Goal: Task Accomplishment & Management: Manage account settings

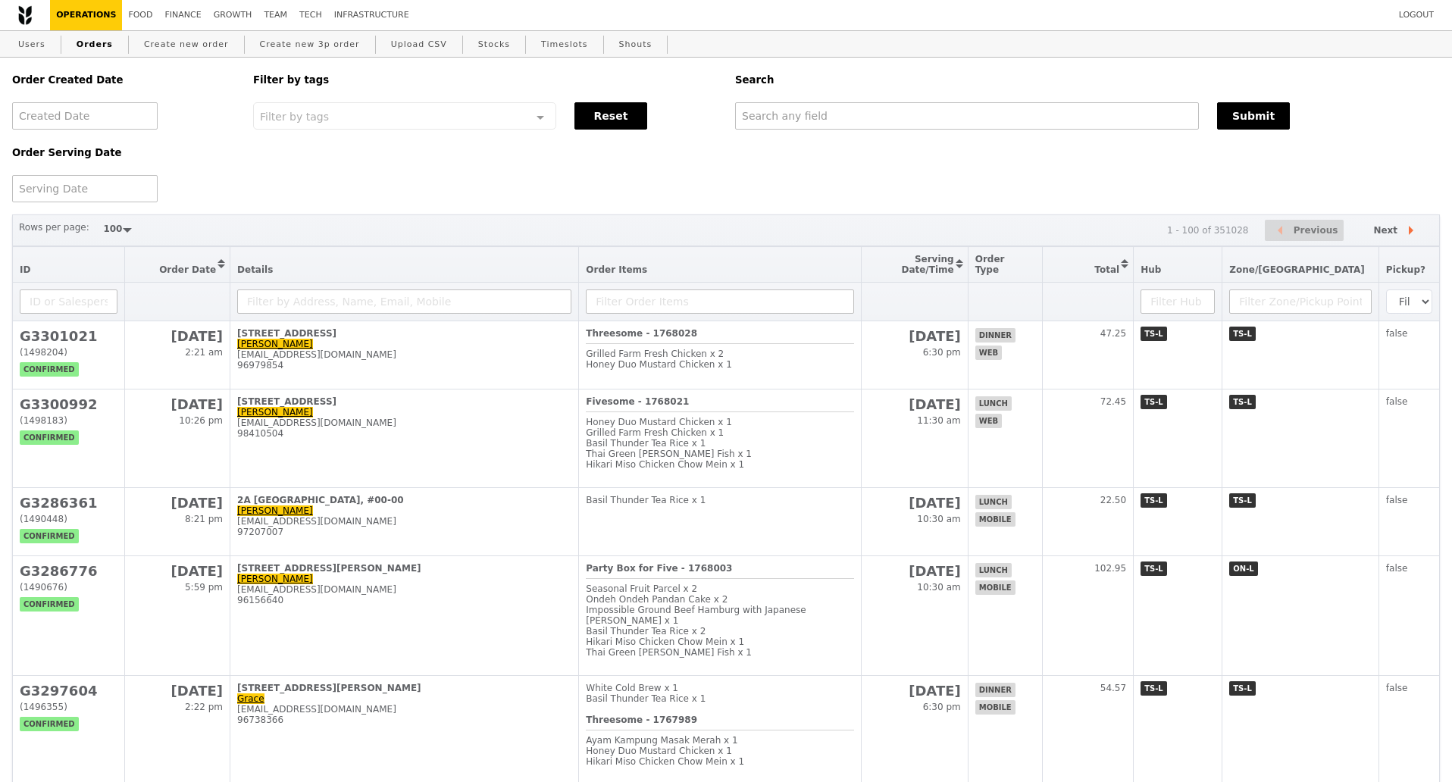
select select "100"
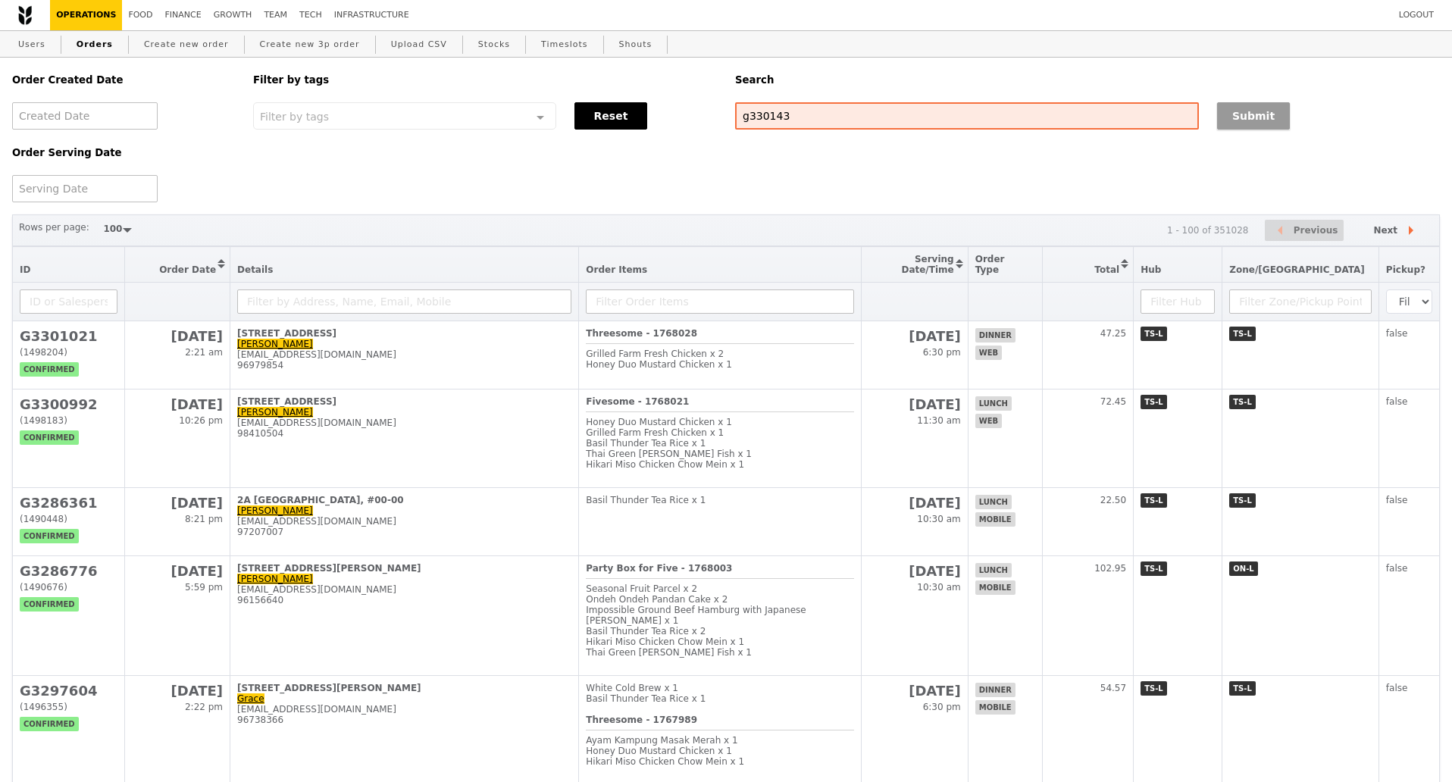
click at [1248, 109] on button "Submit" at bounding box center [1253, 115] width 73 height 27
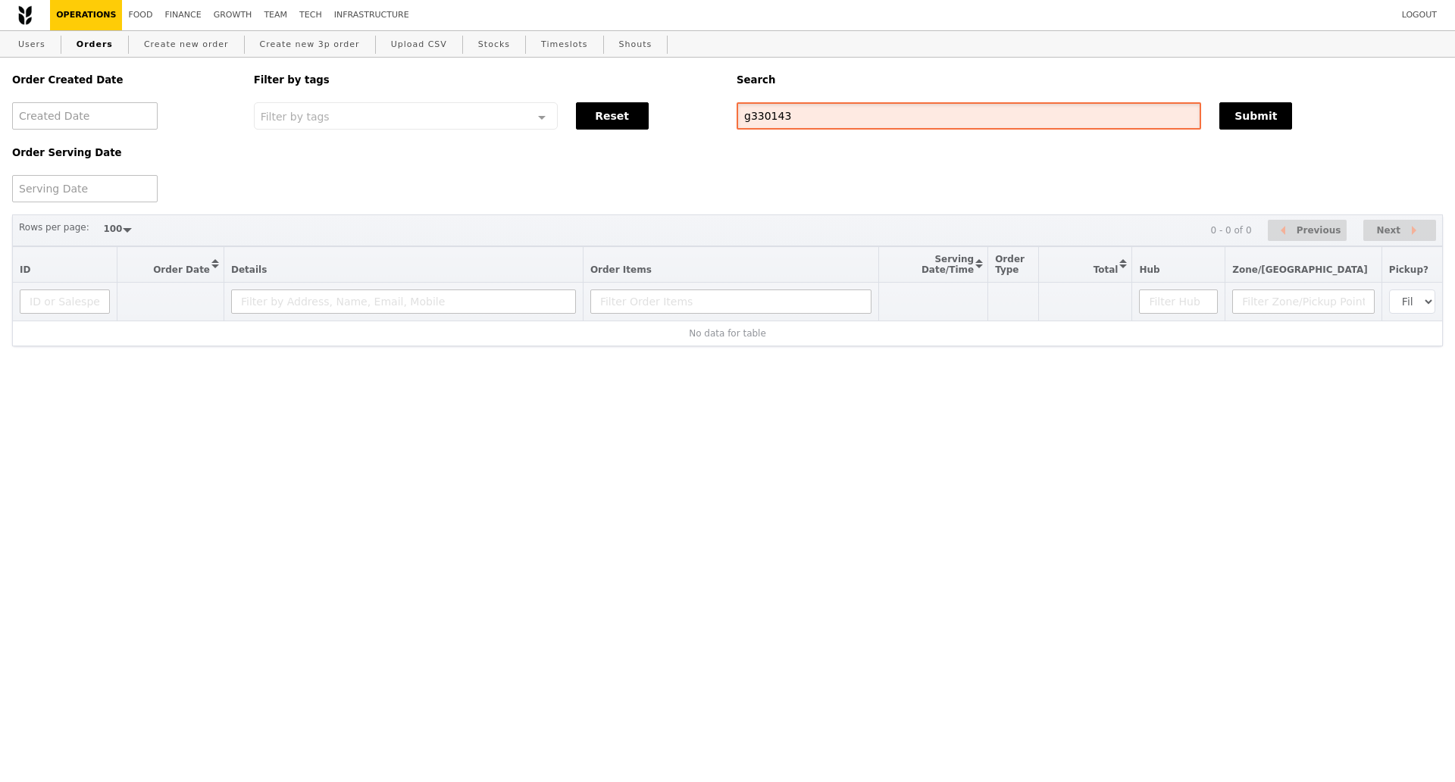
click at [769, 123] on input "g330143" at bounding box center [969, 115] width 465 height 27
click at [1266, 117] on button "Submit" at bounding box center [1256, 115] width 73 height 27
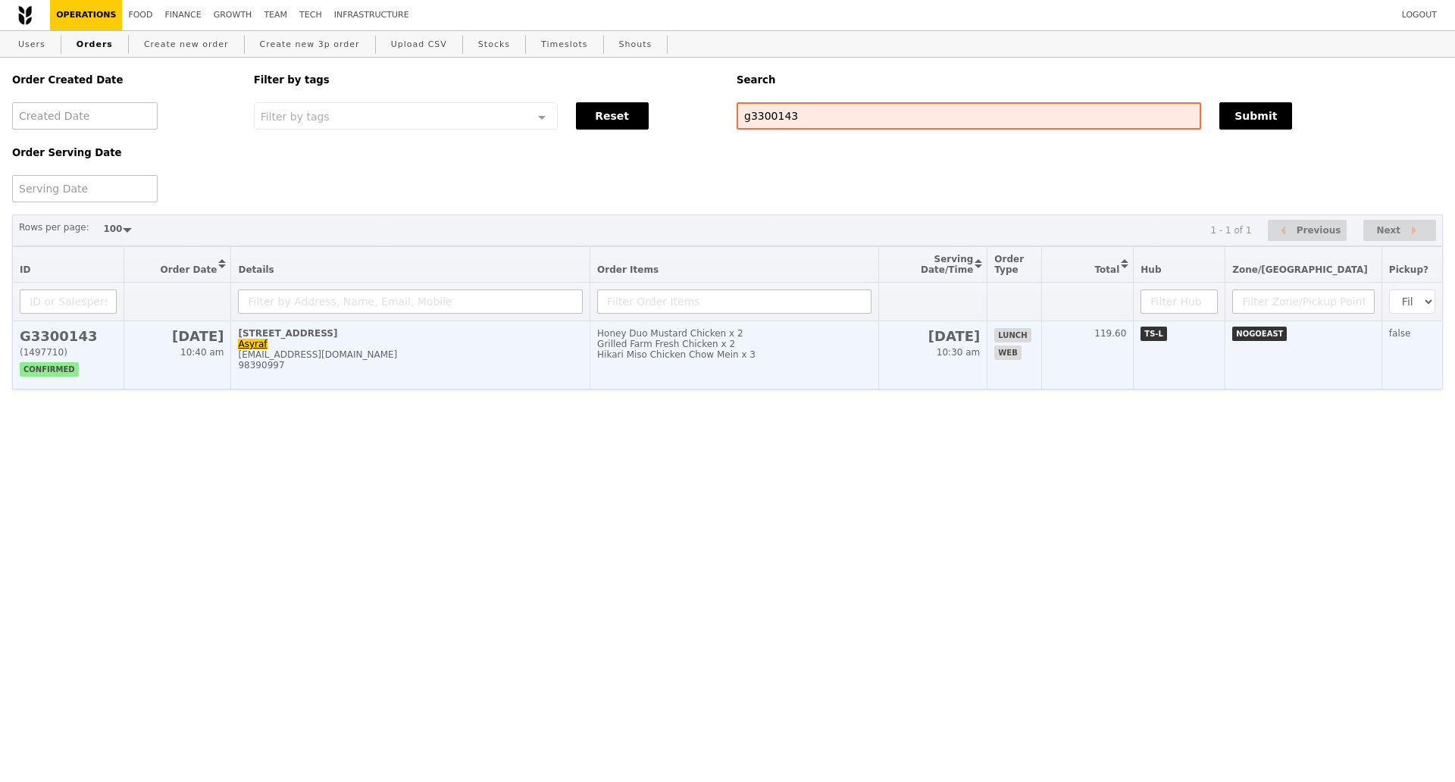
click at [385, 371] on div "98390997" at bounding box center [410, 365] width 345 height 11
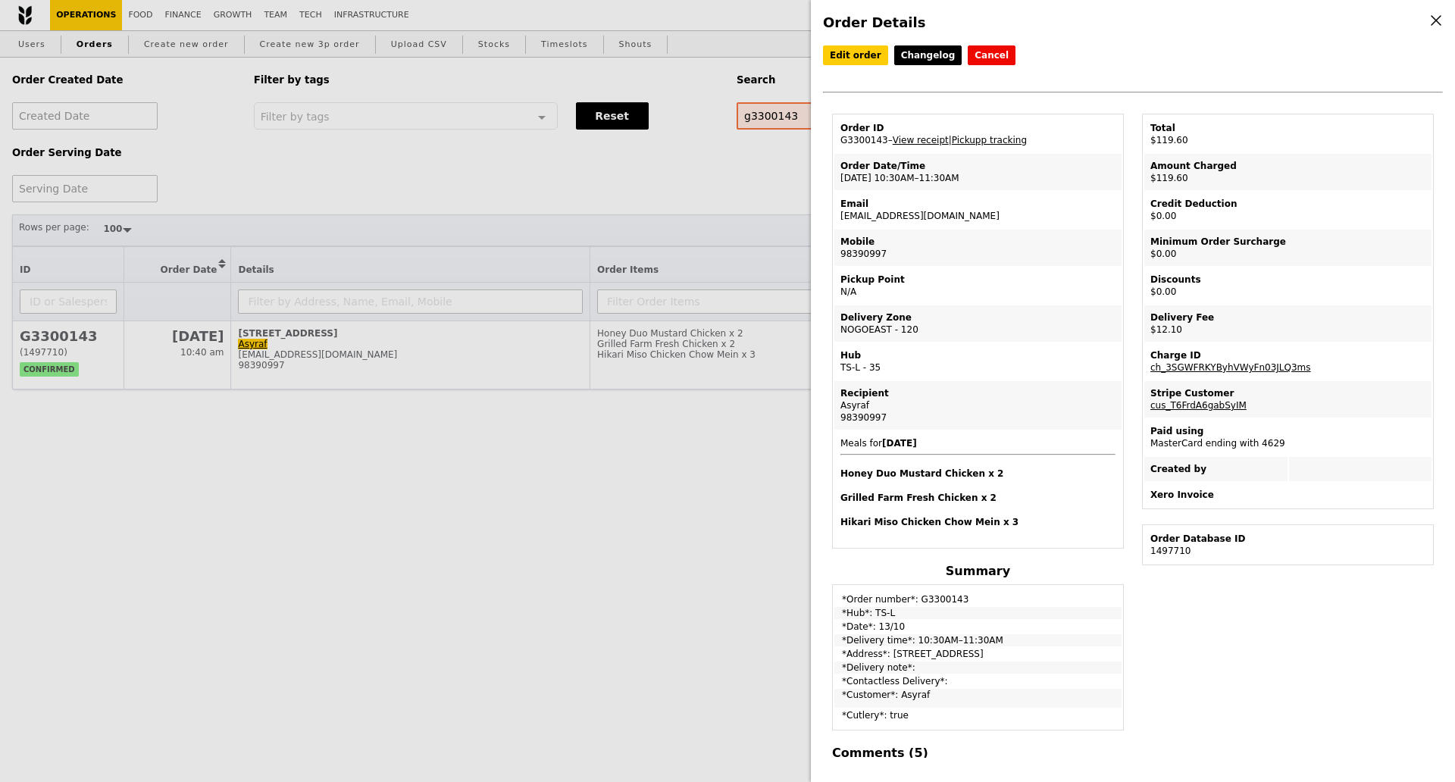
drag, startPoint x: 878, startPoint y: 143, endPoint x: 843, endPoint y: 150, distance: 36.3
click at [843, 150] on td "Order ID G3300143 – View receipt | Pickupp tracking" at bounding box center [977, 134] width 287 height 36
click at [871, 148] on td "Order ID G3300143 – View receipt | Pickupp tracking" at bounding box center [977, 134] width 287 height 36
drag, startPoint x: 882, startPoint y: 146, endPoint x: 831, endPoint y: 150, distance: 51.7
click at [831, 150] on div "Order ID G3300143 – View receipt | Pickupp tracking Order Date/Time 13/10 – 10:…" at bounding box center [978, 672] width 310 height 1116
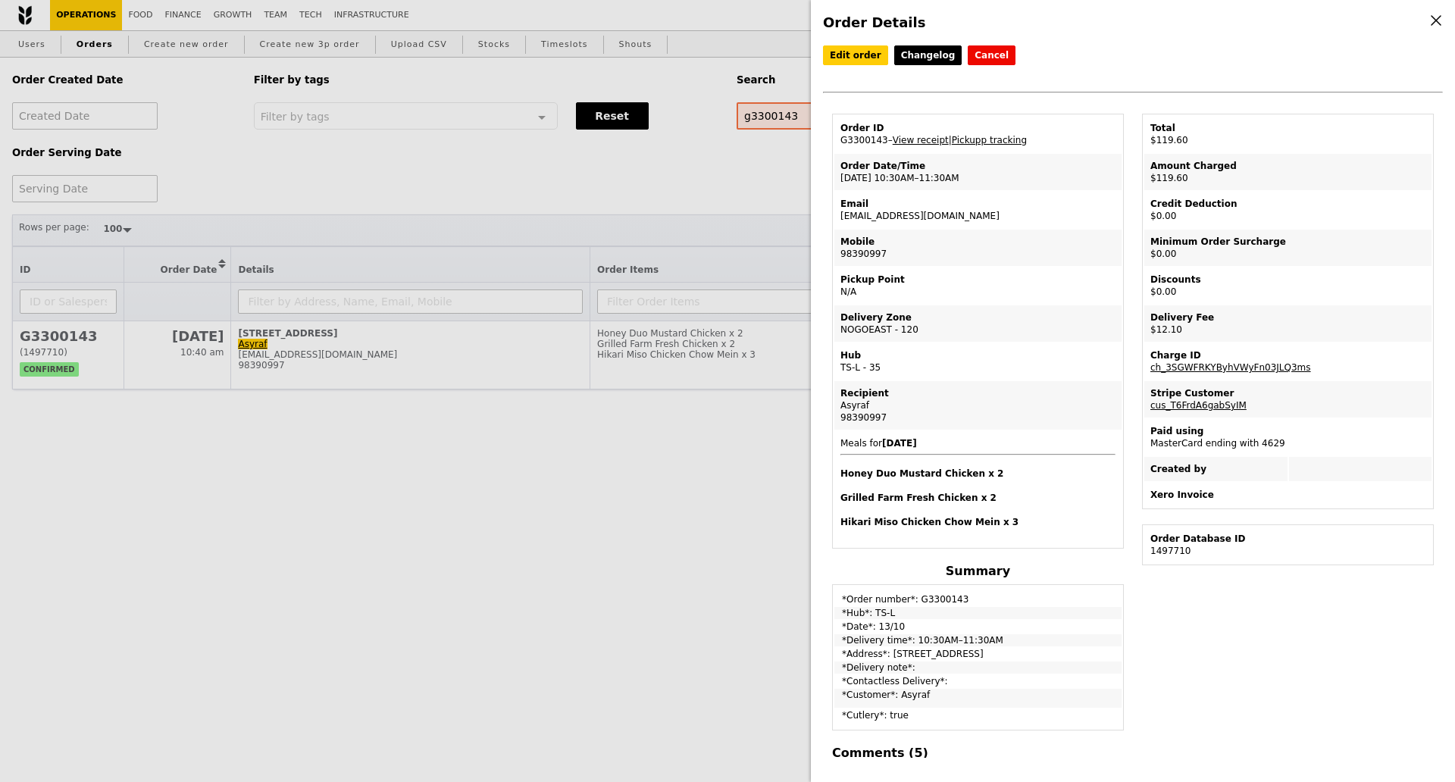
click at [847, 152] on td "Order ID G3300143 – View receipt | Pickupp tracking" at bounding box center [977, 134] width 287 height 36
drag, startPoint x: 774, startPoint y: 164, endPoint x: 781, endPoint y: 119, distance: 46.1
click at [773, 164] on div "Order Details Edit order Changelog Cancel Order ID G3300143 – View receipt | Pi…" at bounding box center [727, 391] width 1455 height 782
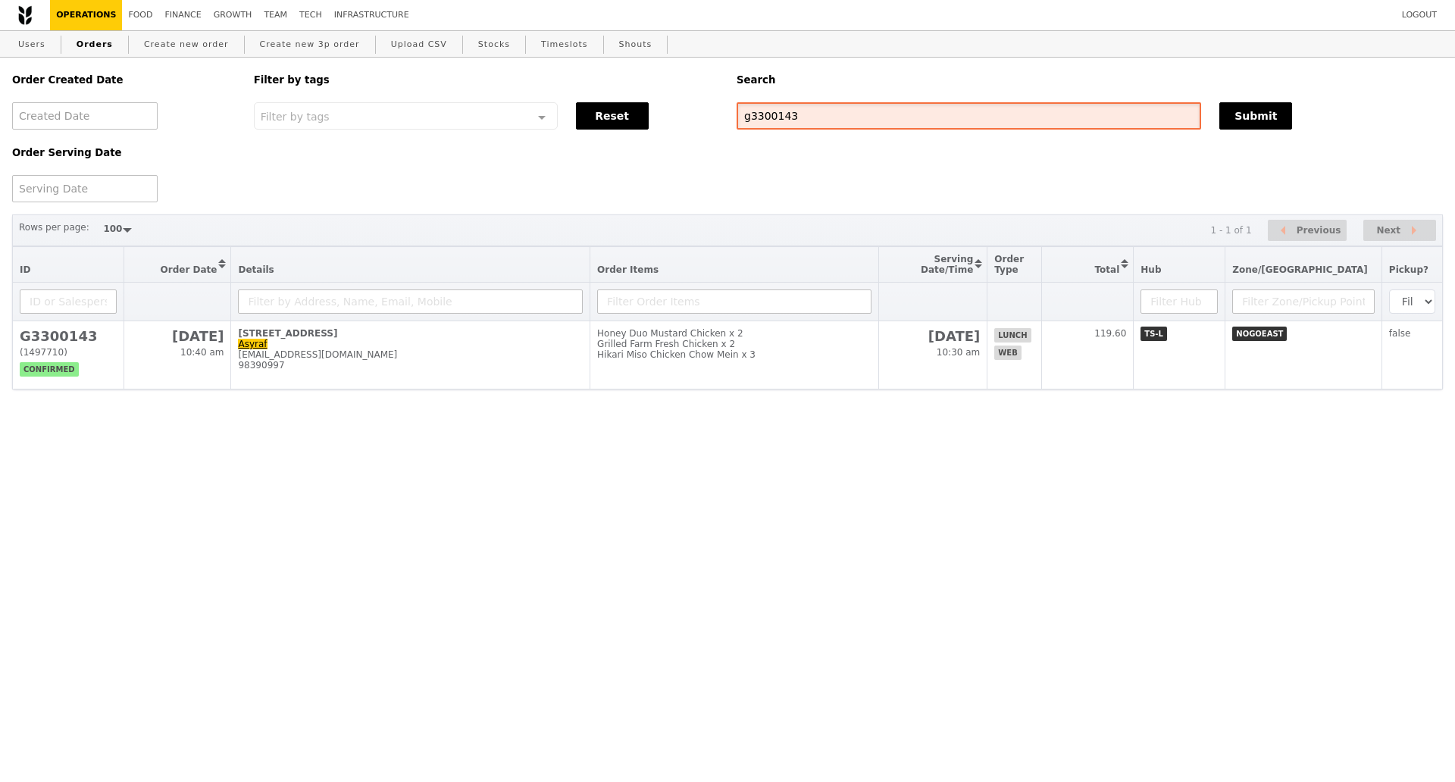
drag, startPoint x: 797, startPoint y: 114, endPoint x: 693, endPoint y: 117, distance: 104.6
click at [693, 117] on div "Order Created Date Order Serving Date Filter by tags Filter by tags Meal_Plan W…" at bounding box center [727, 130] width 1449 height 145
paste input "G3300088"
click at [1236, 115] on button "Submit" at bounding box center [1256, 115] width 73 height 27
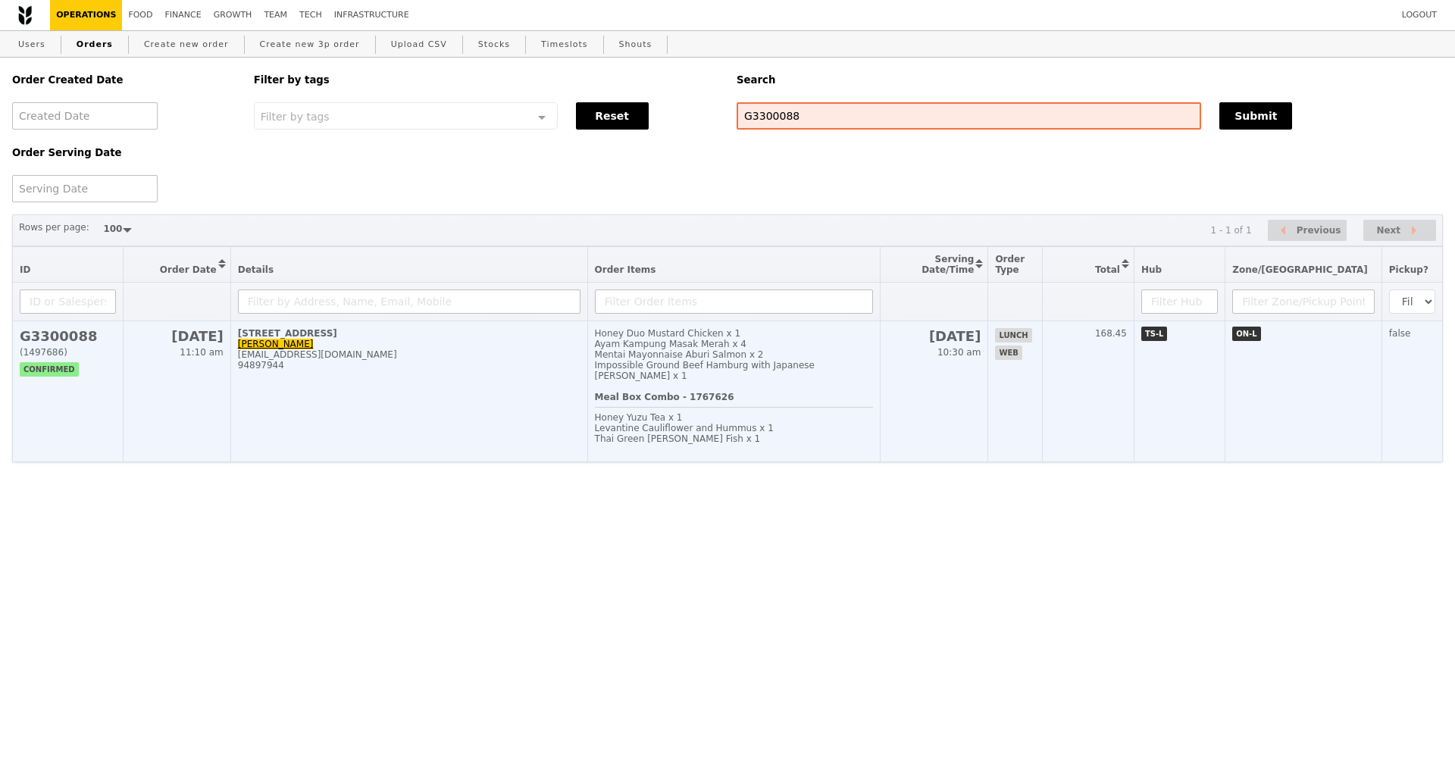
click at [383, 409] on td "1 Rochester Park, #03-00 Qin Qing qinqinglow@hcli.org 94897944" at bounding box center [408, 391] width 357 height 141
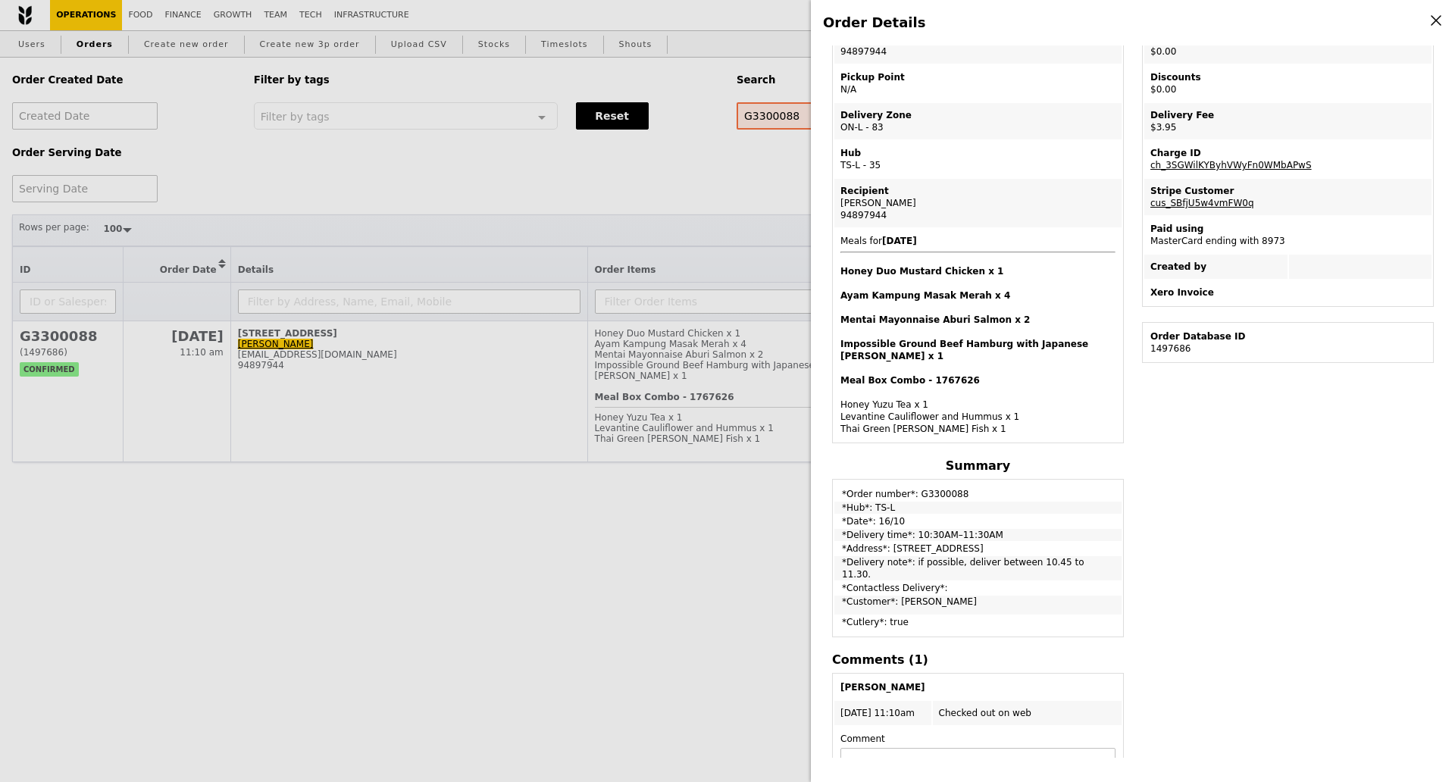
scroll to position [308, 0]
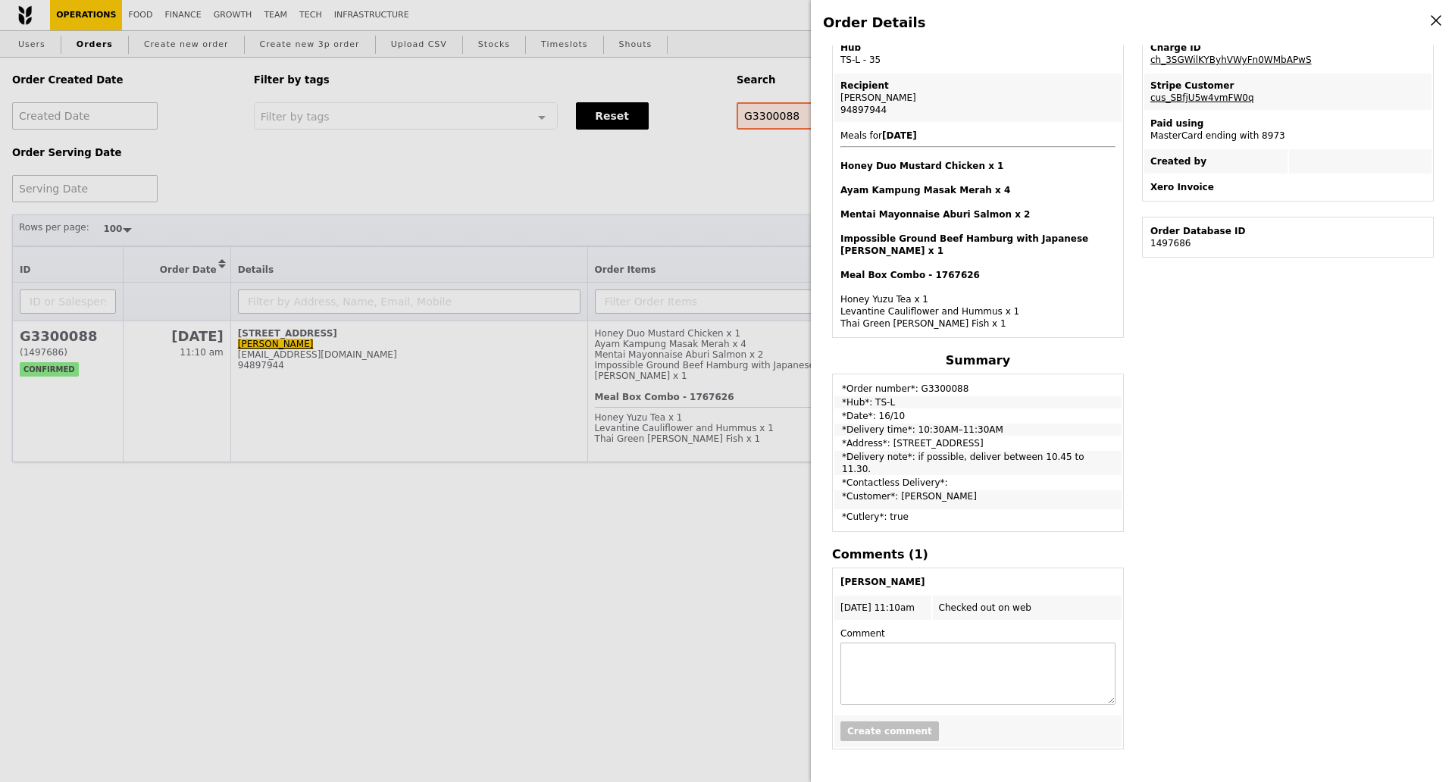
drag, startPoint x: 1021, startPoint y: 449, endPoint x: 1047, endPoint y: 460, distance: 28.2
click at [1079, 451] on td "*Delivery note*: if possible, deliver between 10.45 to 11.30." at bounding box center [977, 463] width 287 height 24
drag, startPoint x: 1043, startPoint y: 451, endPoint x: 1027, endPoint y: 449, distance: 16.0
click at [1043, 451] on td "*Delivery note*: if possible, deliver between 10.45 to 11.30." at bounding box center [977, 463] width 287 height 24
click at [726, 167] on div "Order Details Edit order Changelog Cancel Order ID G3300088 – View receipt Orde…" at bounding box center [727, 391] width 1455 height 782
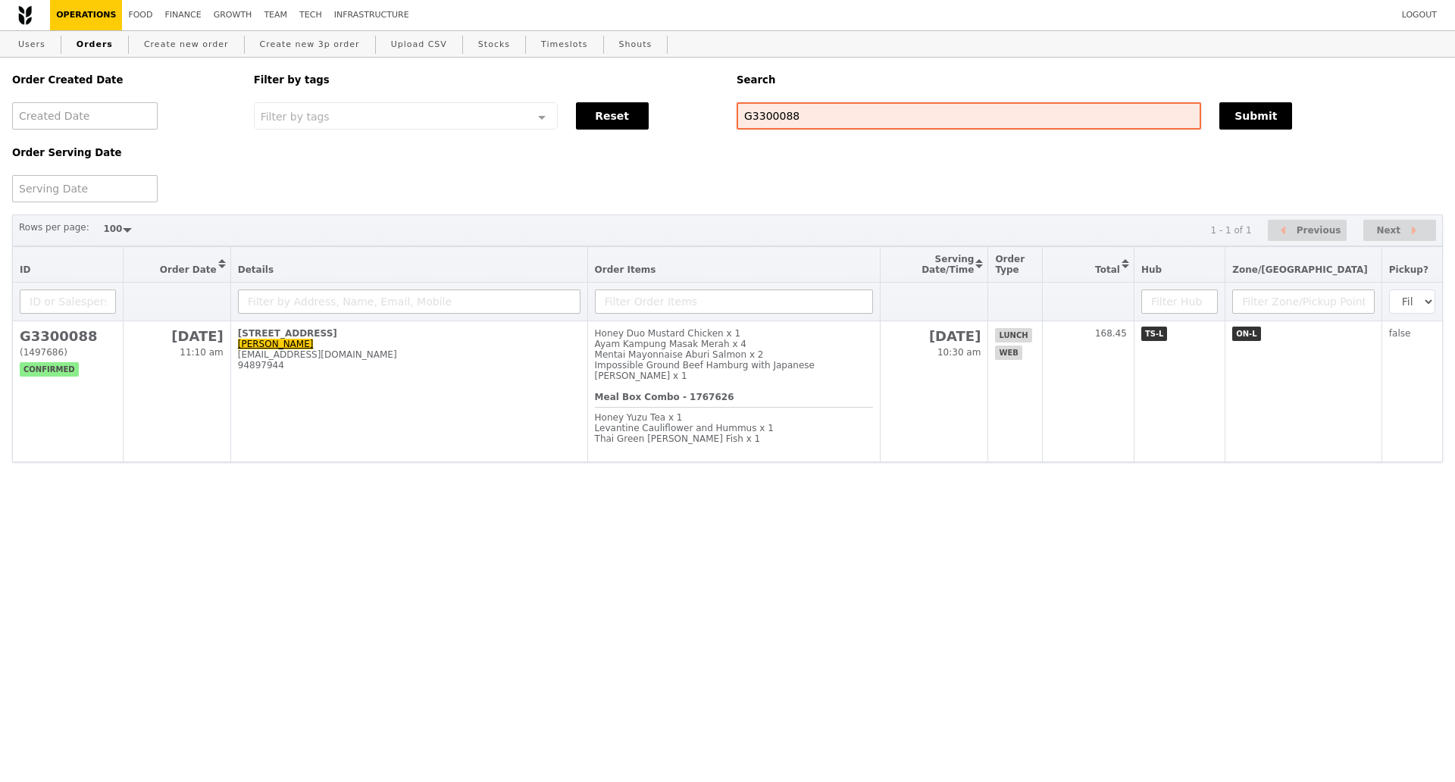
scroll to position [396, 0]
drag, startPoint x: 803, startPoint y: 117, endPoint x: 729, endPoint y: 117, distance: 73.5
click at [729, 117] on div "G3300088" at bounding box center [969, 115] width 483 height 27
paste input "143"
type input "G3300143"
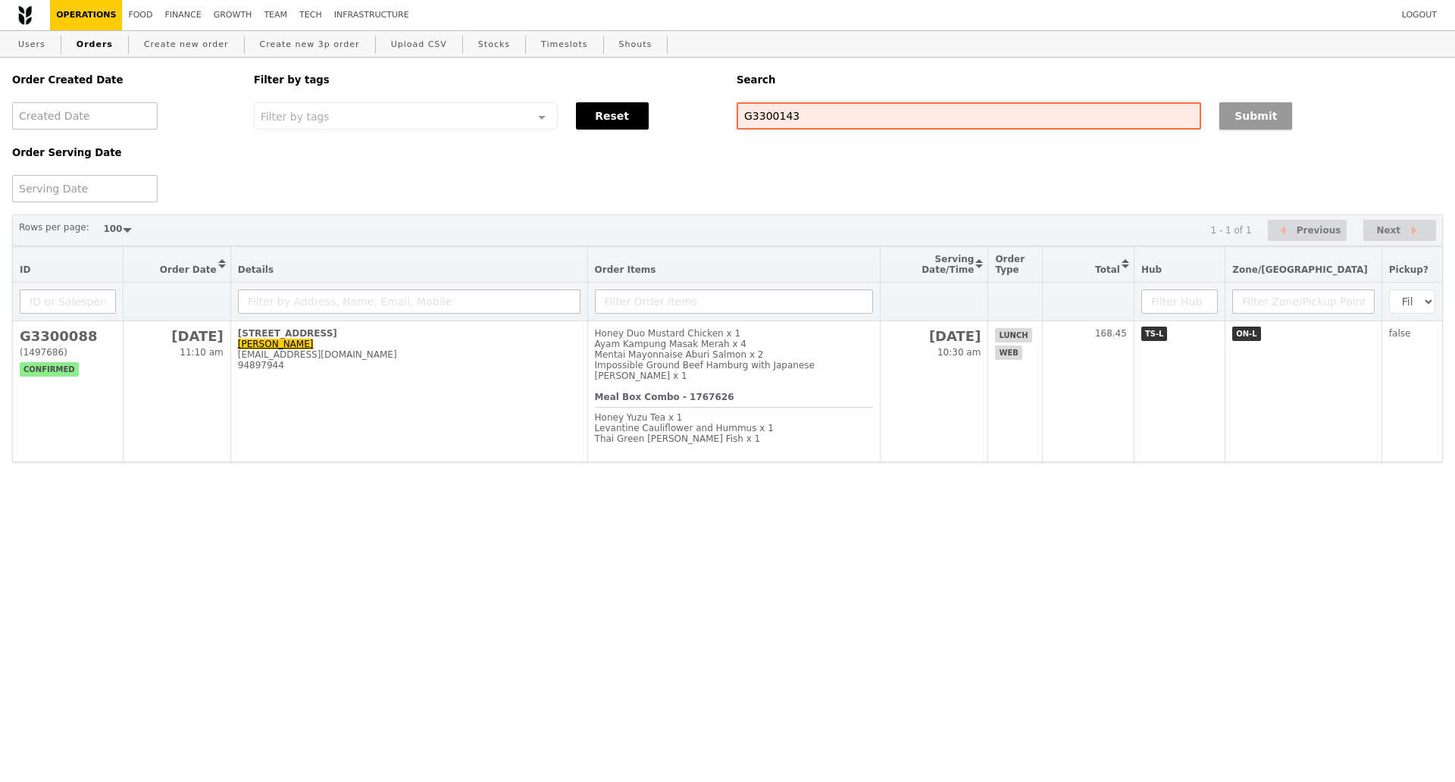
click at [1255, 110] on button "Submit" at bounding box center [1256, 115] width 73 height 27
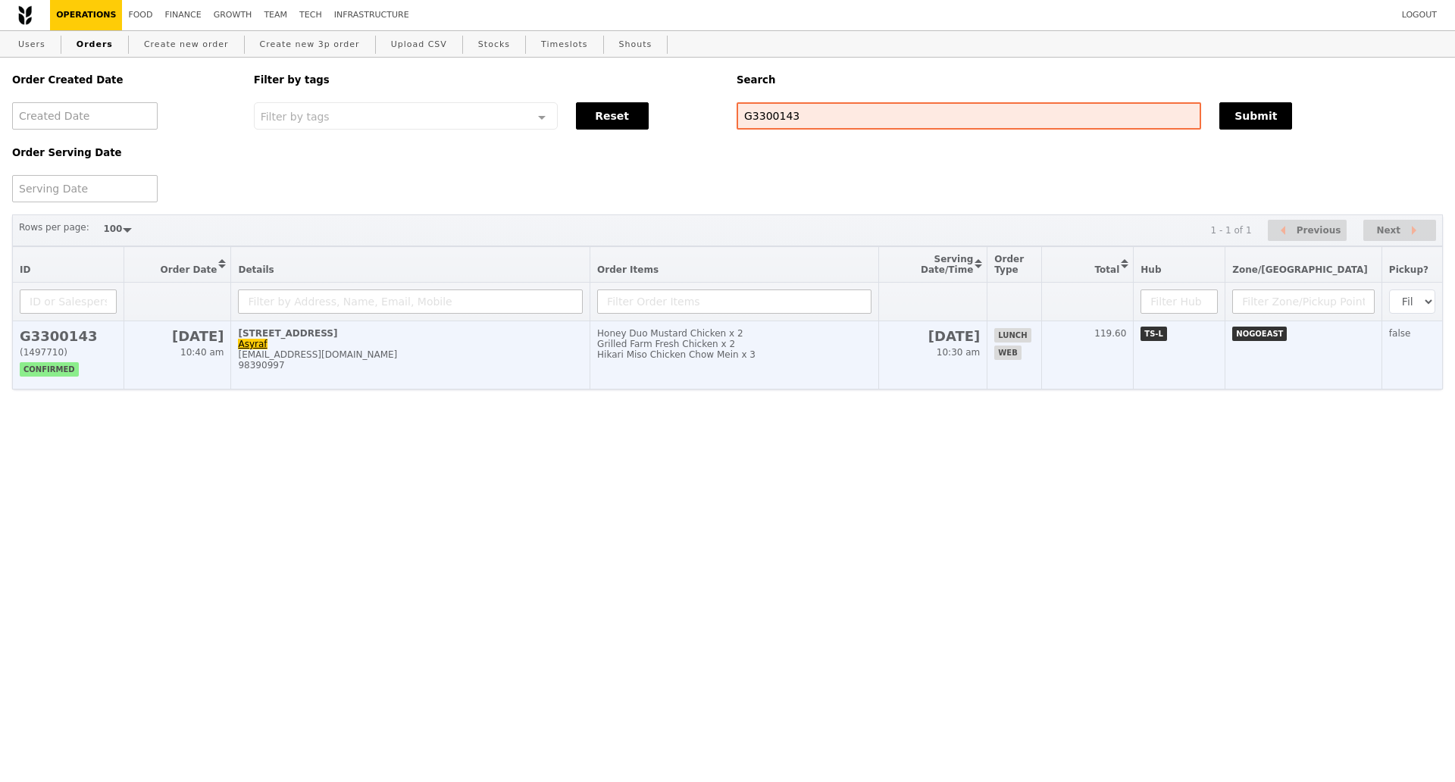
click at [571, 371] on div "98390997" at bounding box center [410, 365] width 345 height 11
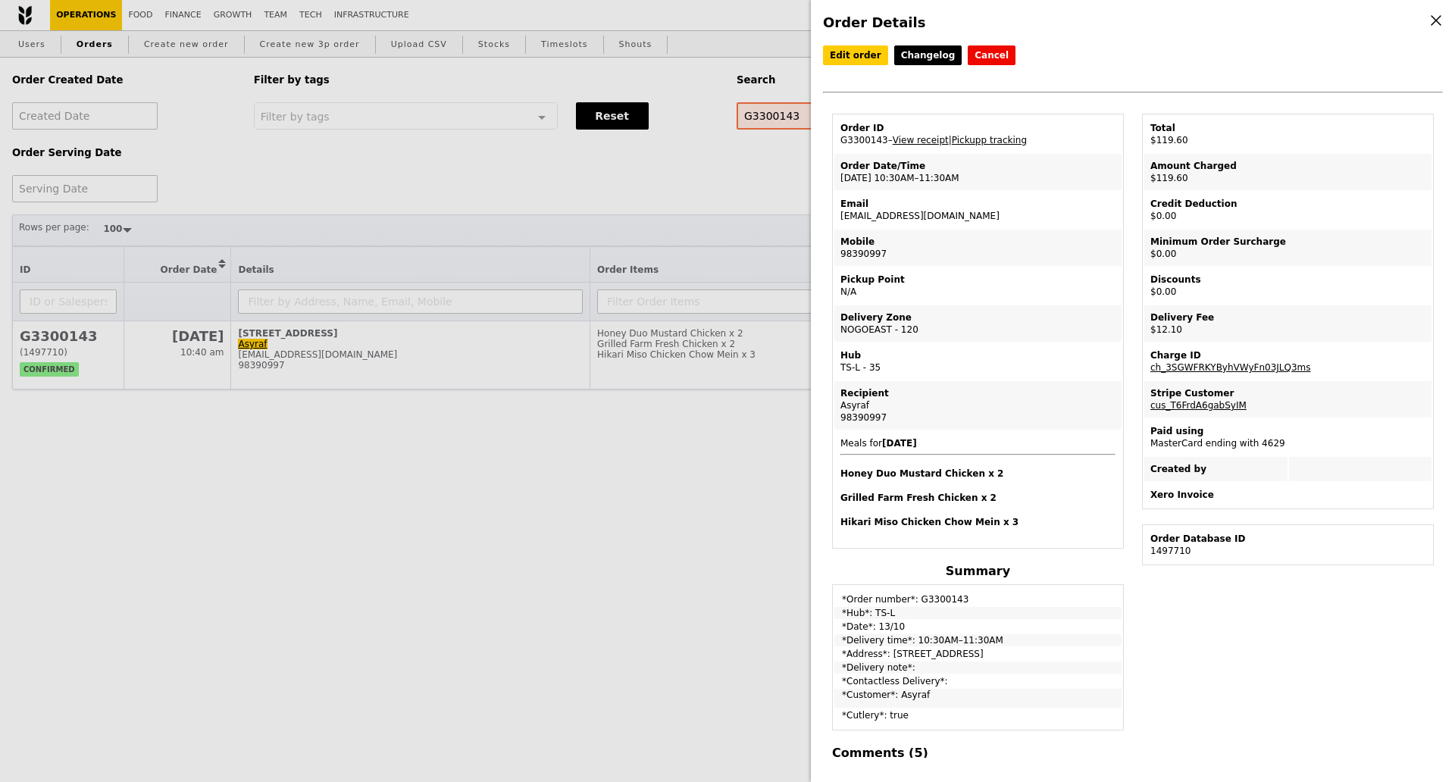
drag, startPoint x: 1329, startPoint y: 459, endPoint x: 1258, endPoint y: 435, distance: 75.3
click at [1329, 459] on td at bounding box center [1360, 469] width 143 height 24
click at [863, 143] on td "Order ID G3300143 – View receipt | Pickupp tracking" at bounding box center [977, 134] width 287 height 36
click at [862, 142] on td "Order ID G3300143 – View receipt | Pickupp tracking" at bounding box center [977, 134] width 287 height 36
copy td "G3300143"
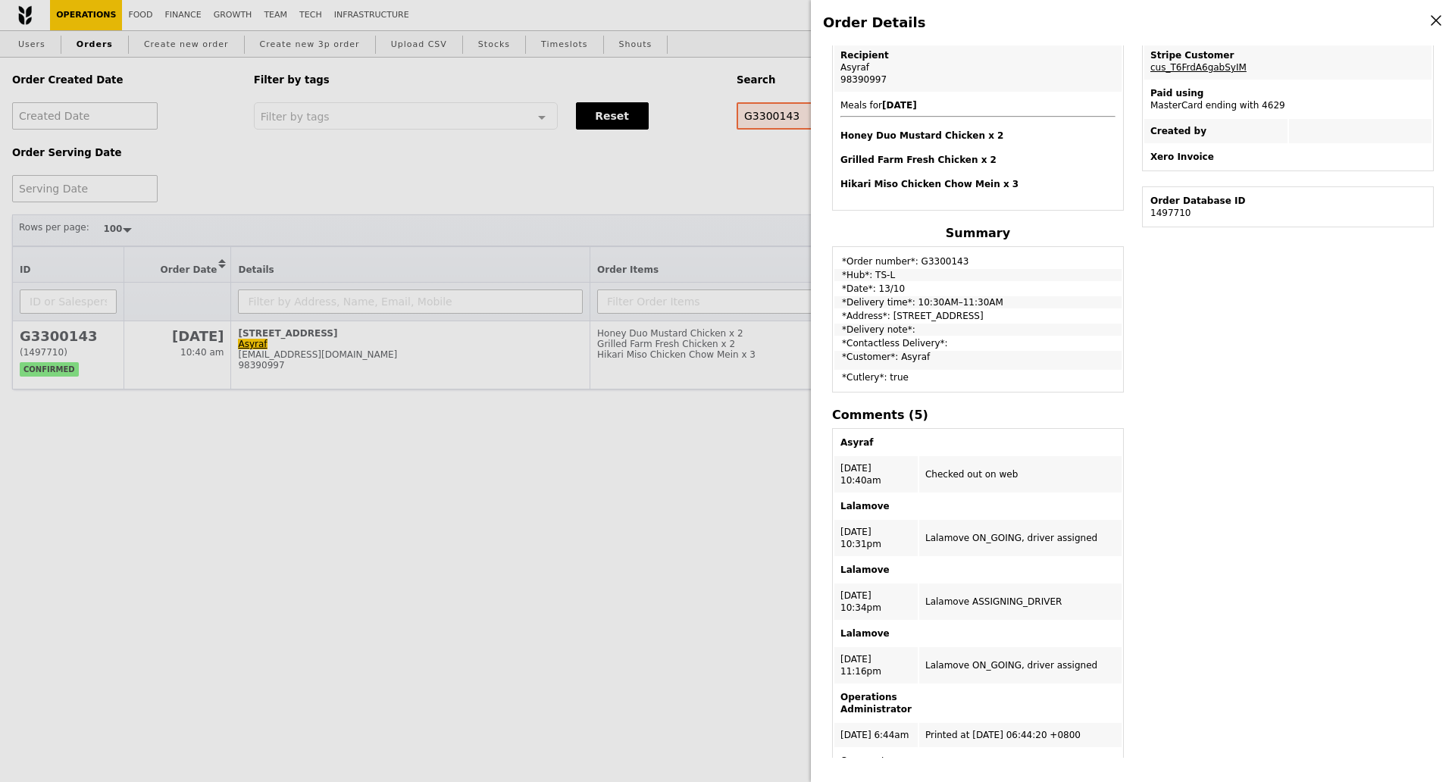
scroll to position [477, 0]
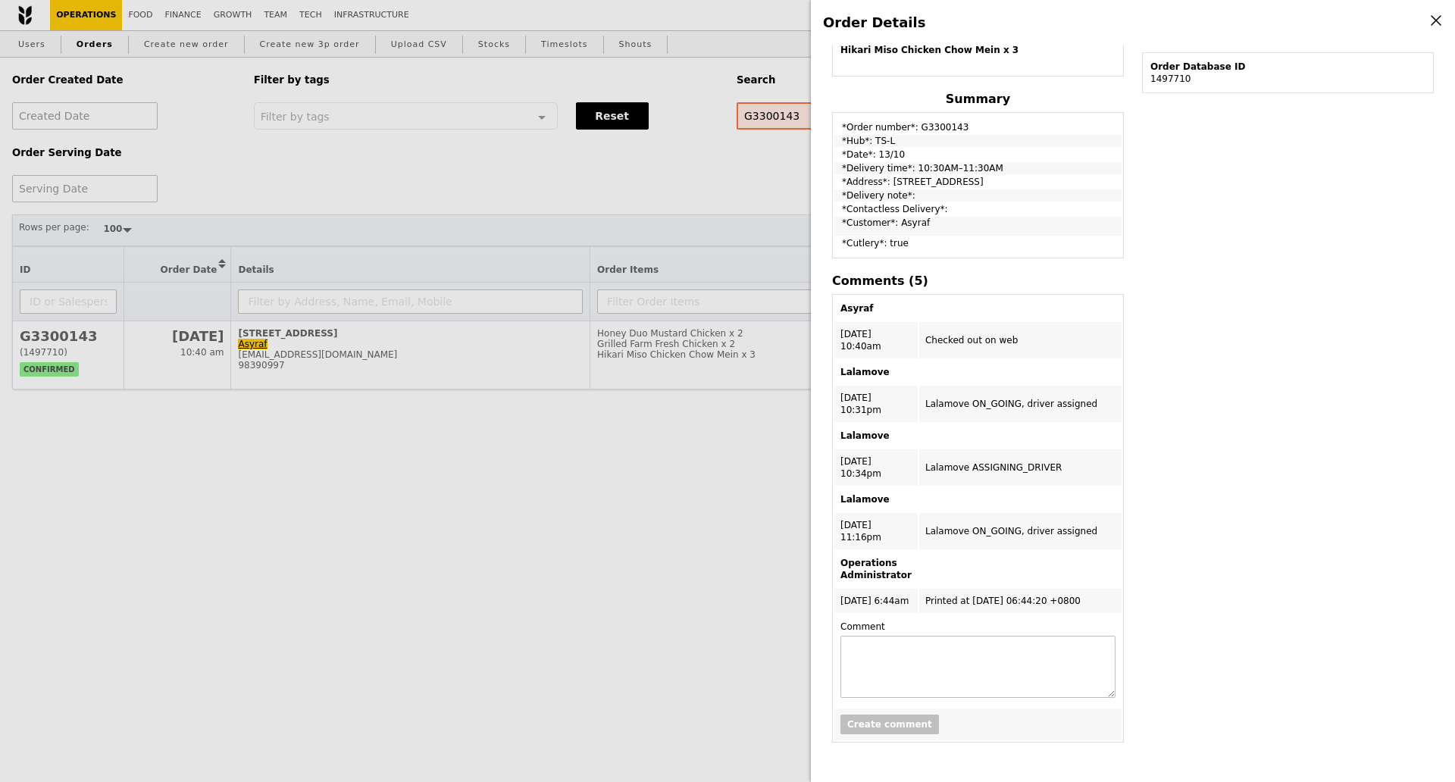
click at [1257, 477] on div "Edit order Changelog Cancel Order ID G3300143 – View receipt | Pickupp tracking…" at bounding box center [1133, 401] width 620 height 712
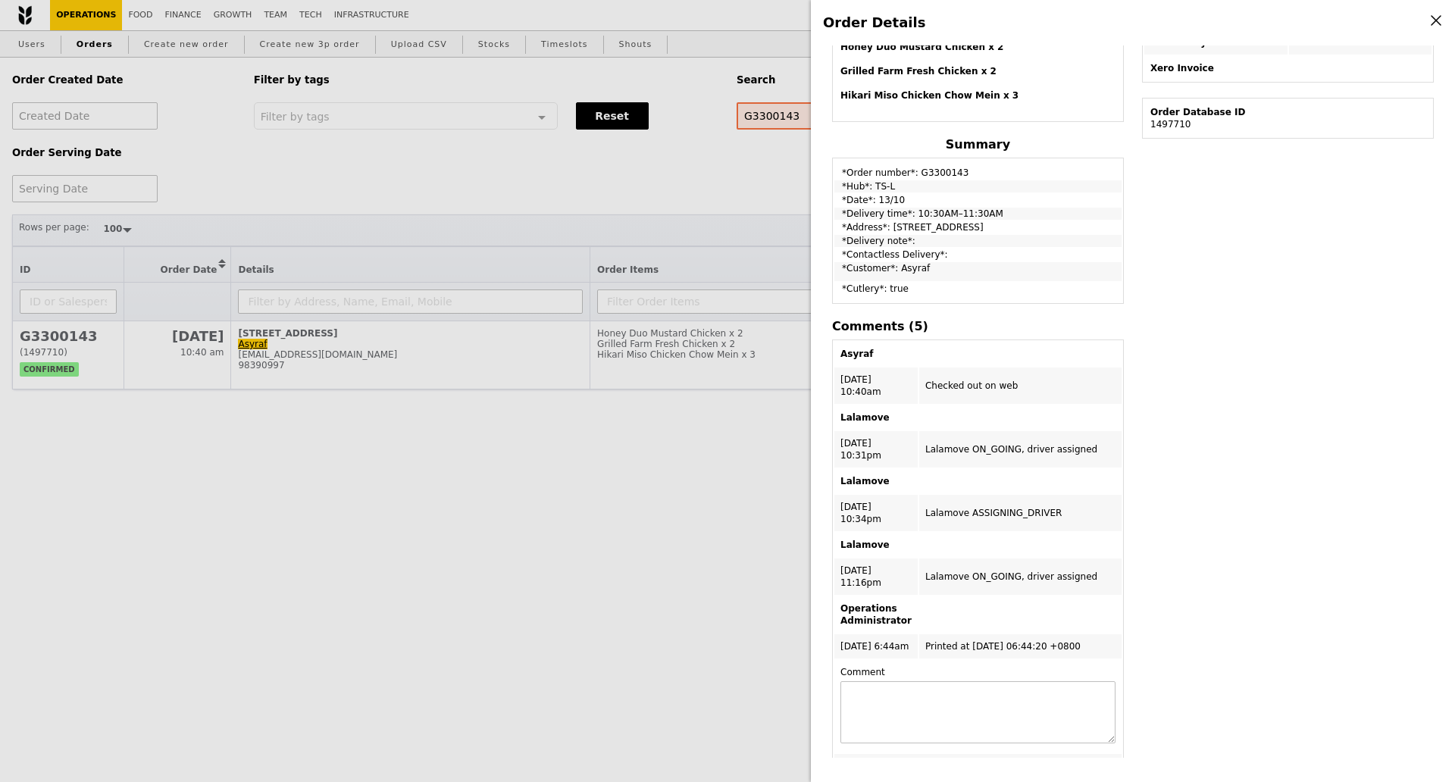
scroll to position [383, 0]
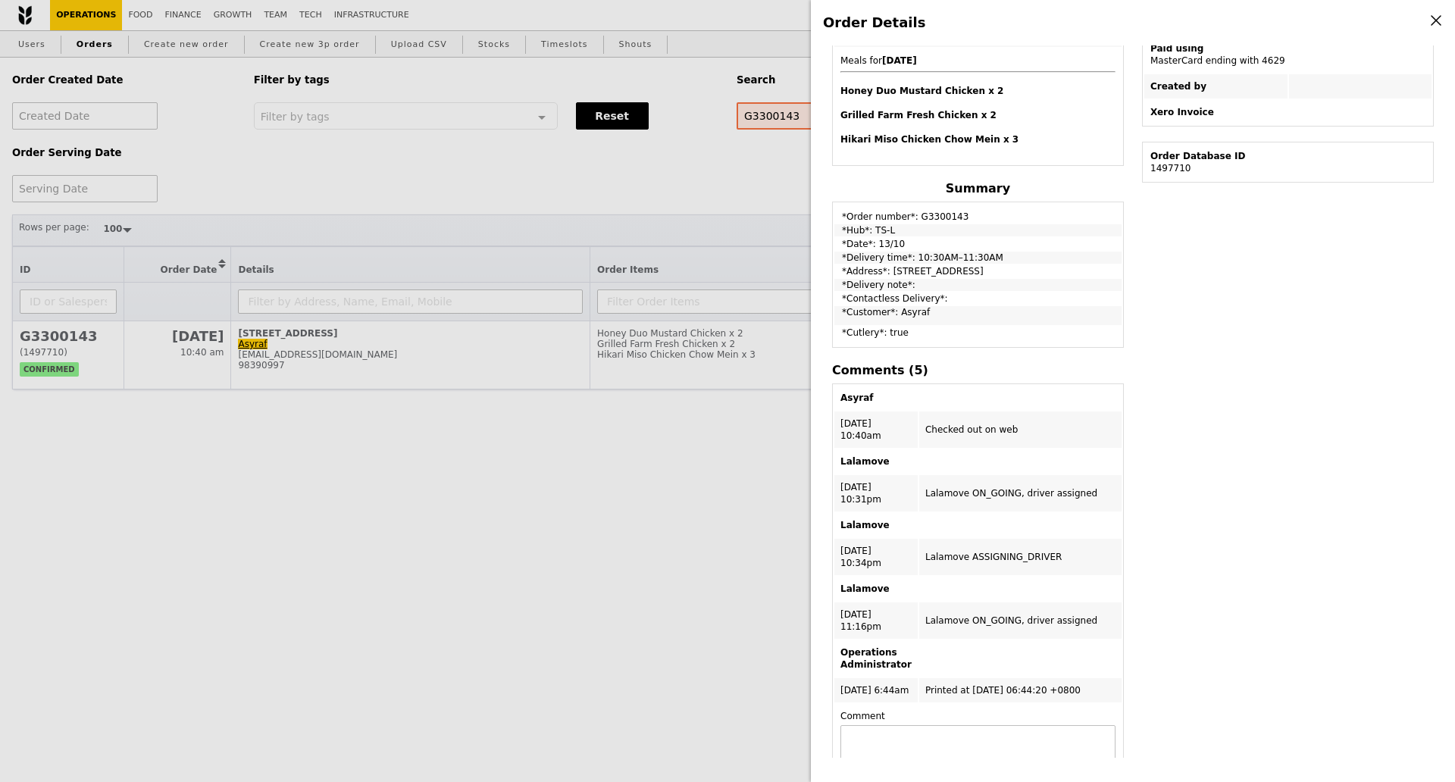
drag, startPoint x: 984, startPoint y: 260, endPoint x: 880, endPoint y: 306, distance: 113.7
click at [843, 264] on td "*Delivery time*: 10:30AM–11:30AM" at bounding box center [977, 258] width 287 height 12
copy td "*Delivery time*: 10:30AM–11:30AM"
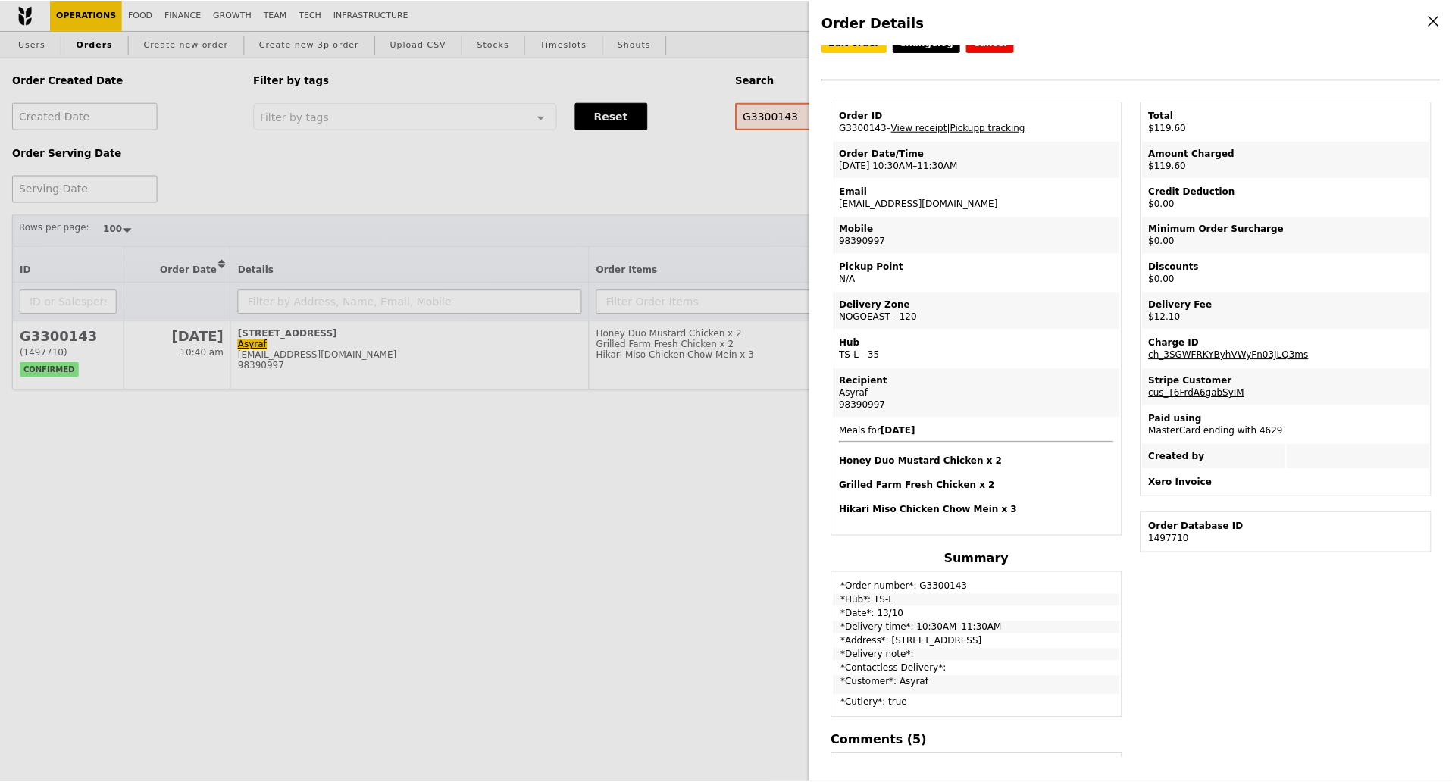
scroll to position [0, 0]
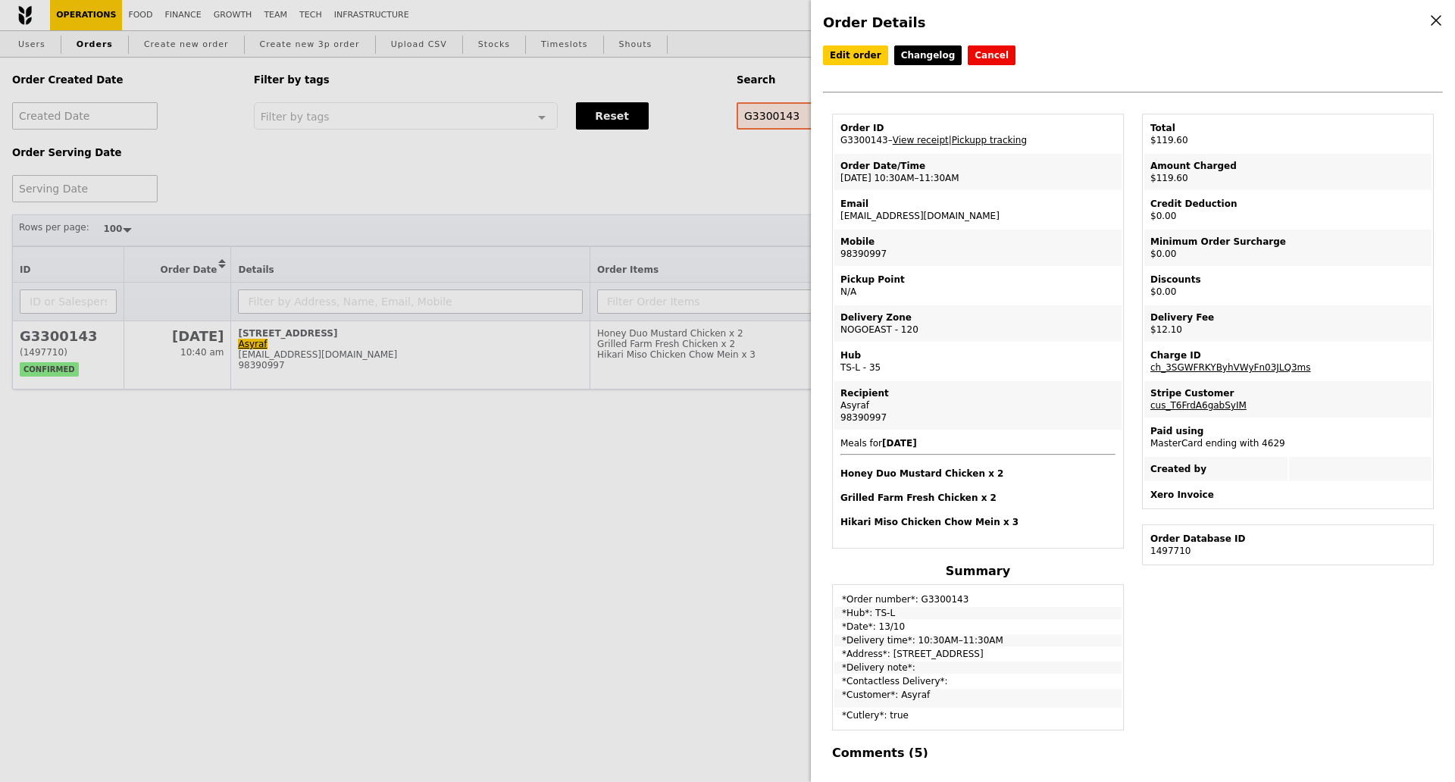
click at [1323, 616] on div "Edit order Changelog Cancel Order ID G3300143 – View receipt | Pickupp tracking…" at bounding box center [1133, 401] width 620 height 712
click at [922, 142] on link "View receipt" at bounding box center [921, 140] width 56 height 11
drag, startPoint x: 569, startPoint y: 471, endPoint x: 575, endPoint y: 449, distance: 22.6
click at [568, 465] on div "Order Details Edit order Changelog Cancel Order ID G3300143 – View receipt | Pi…" at bounding box center [727, 391] width 1455 height 782
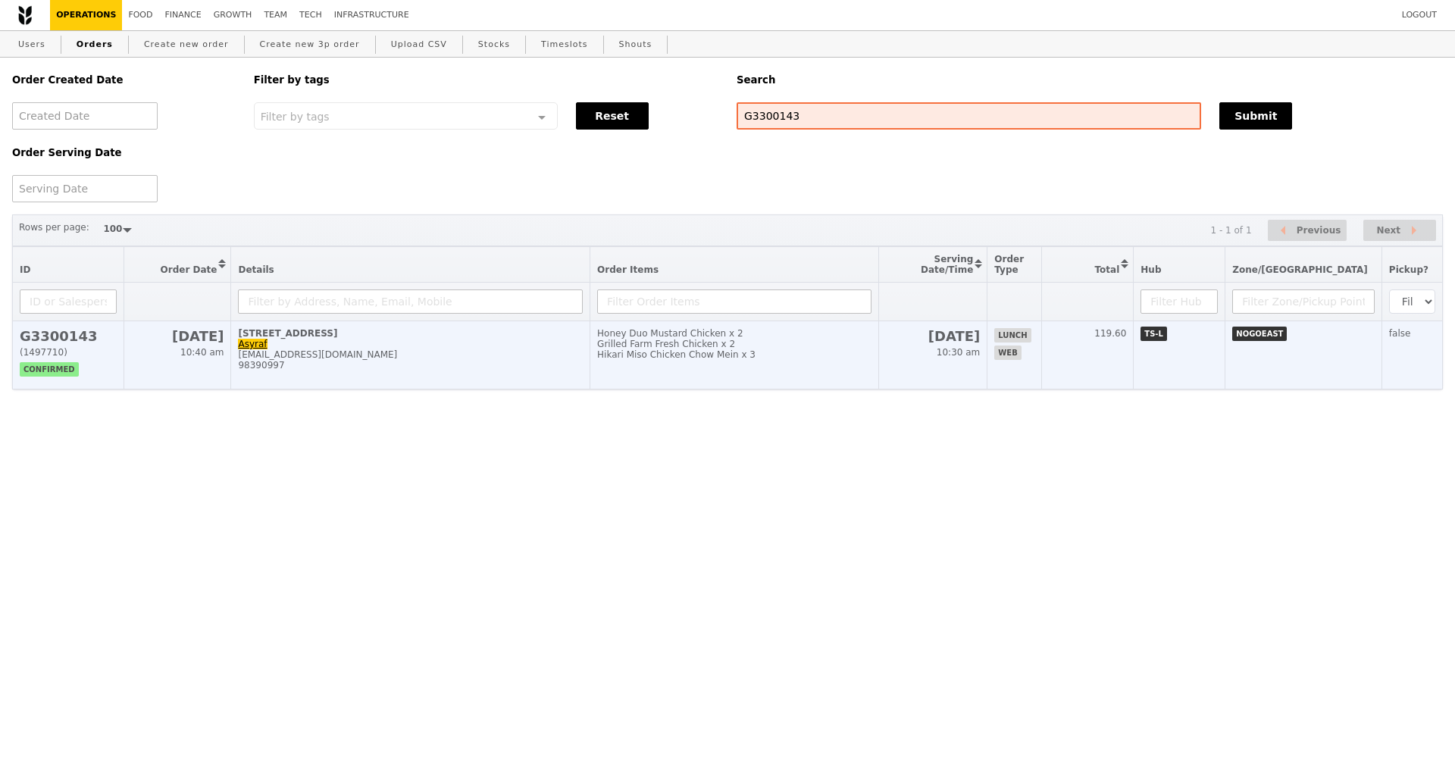
click at [583, 359] on div "asyraf@edmundoptics.com.sg" at bounding box center [410, 354] width 345 height 11
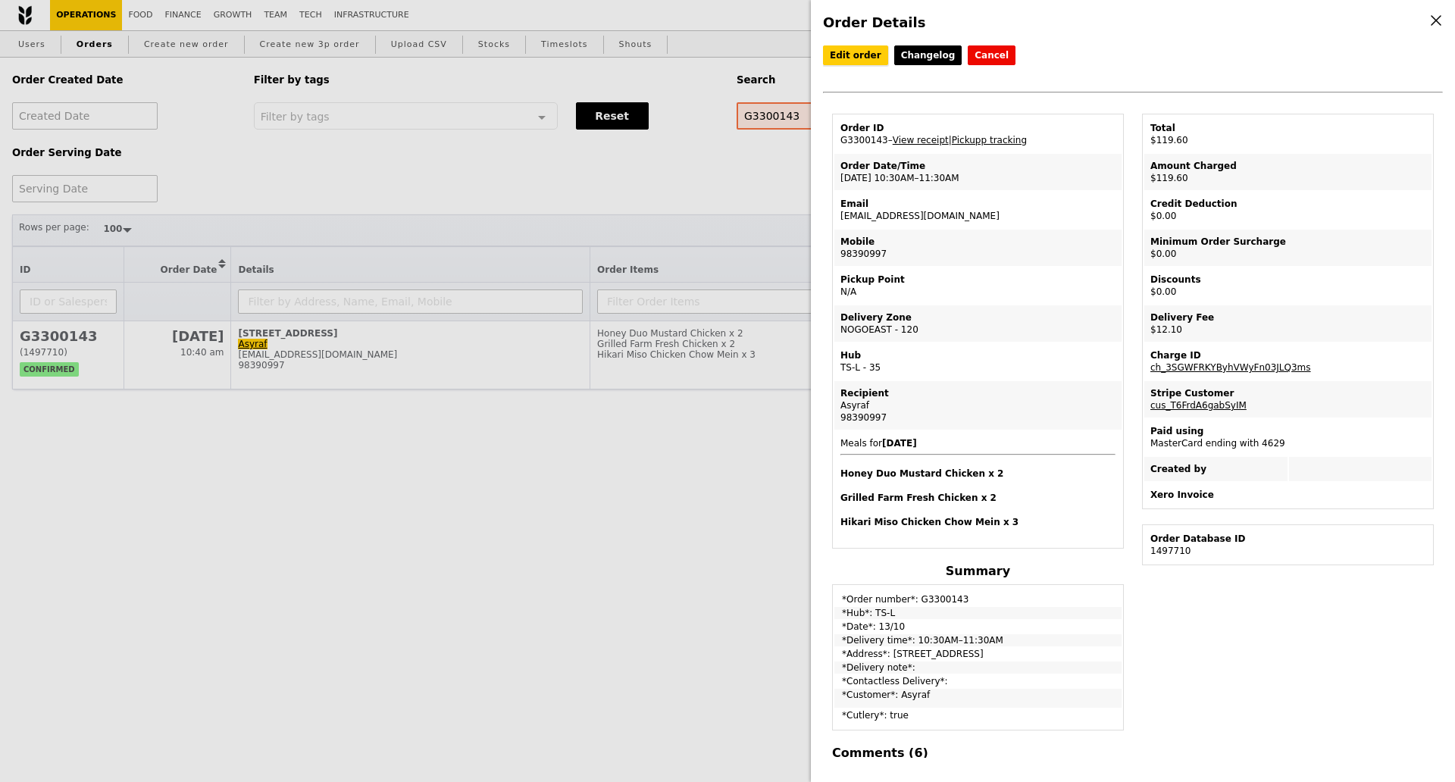
drag, startPoint x: 861, startPoint y: 55, endPoint x: 748, endPoint y: 68, distance: 113.8
click at [860, 54] on link "Edit order" at bounding box center [855, 55] width 65 height 20
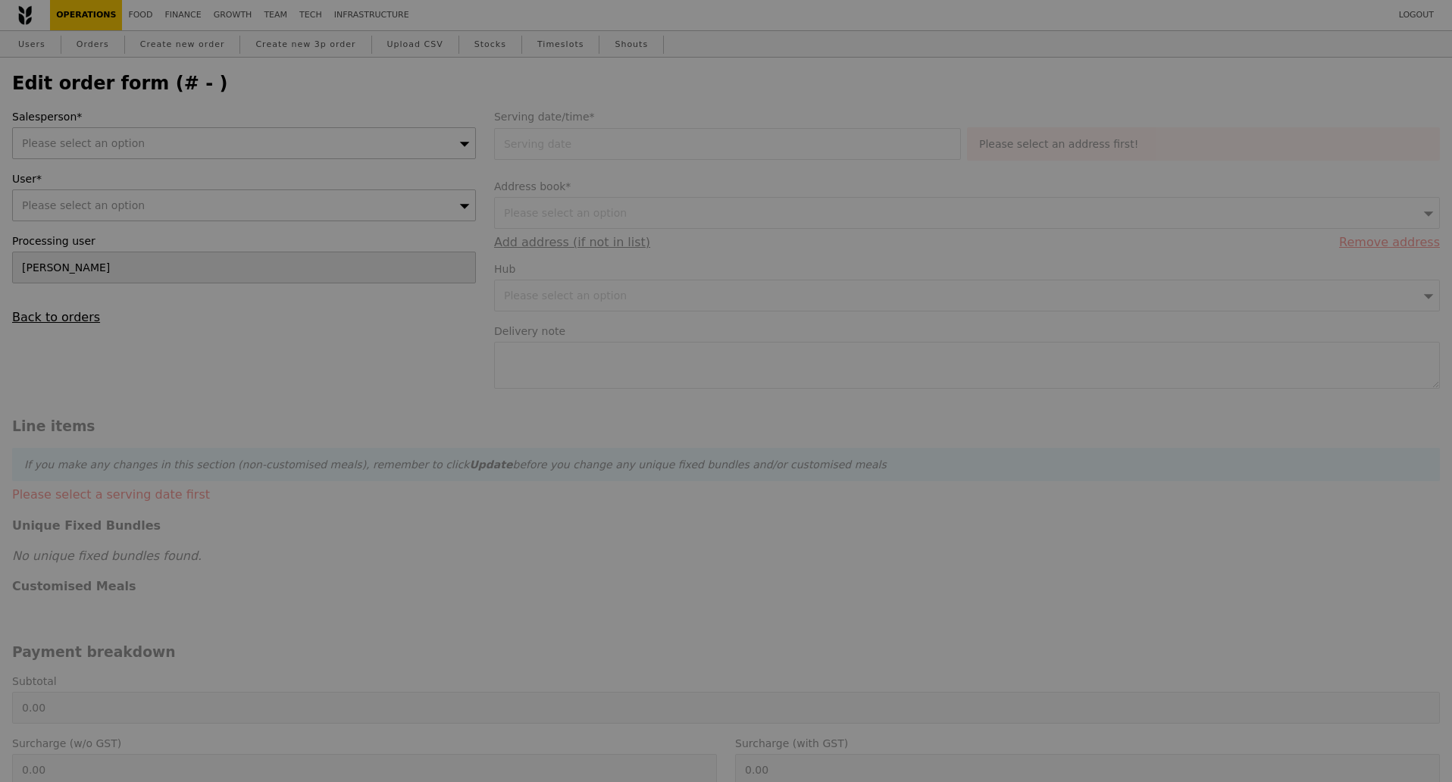
type input "13 Oct 2025"
type input "Loading..."
type input "107.50"
type input "10.18"
type input "11.10"
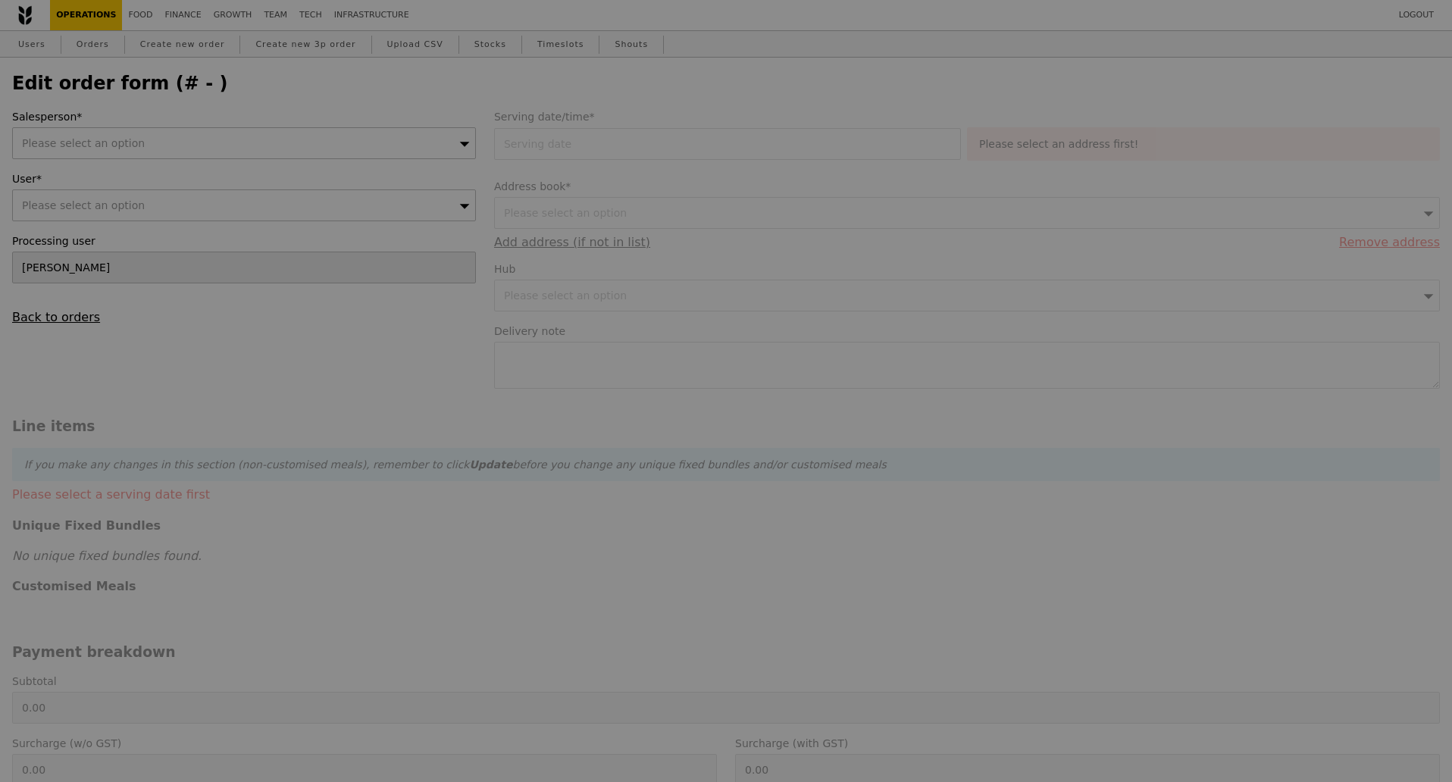
type input "118.60"
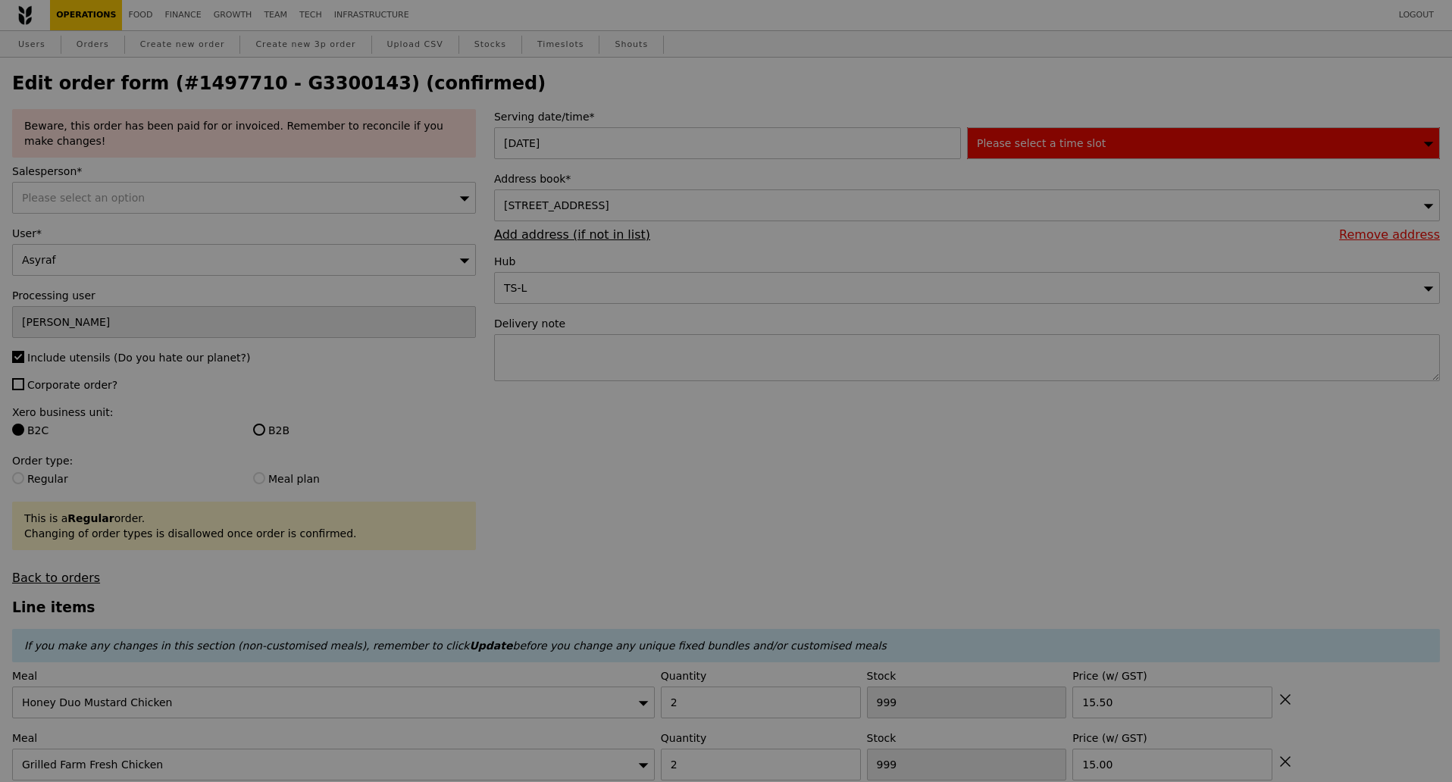
type input "7"
type input "5"
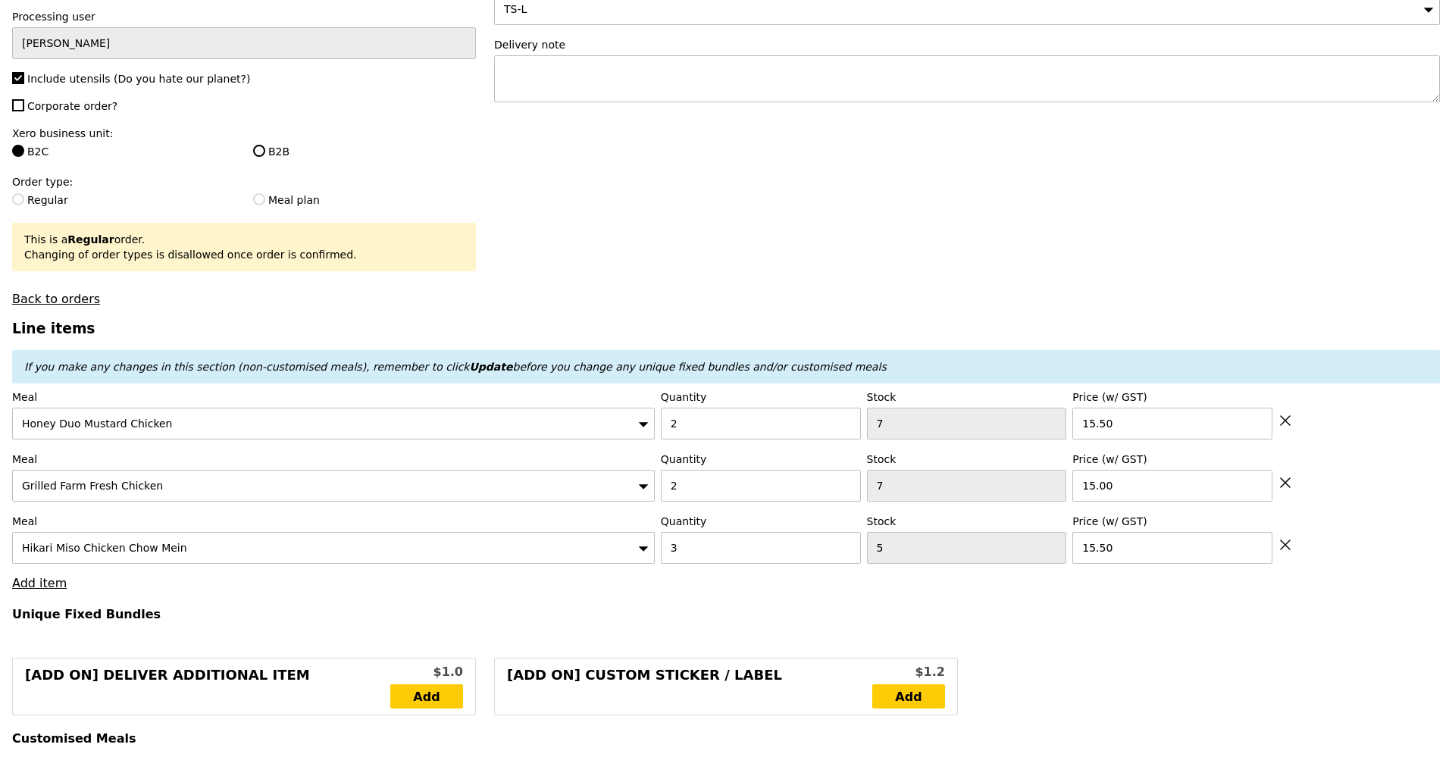
scroll to position [284, 0]
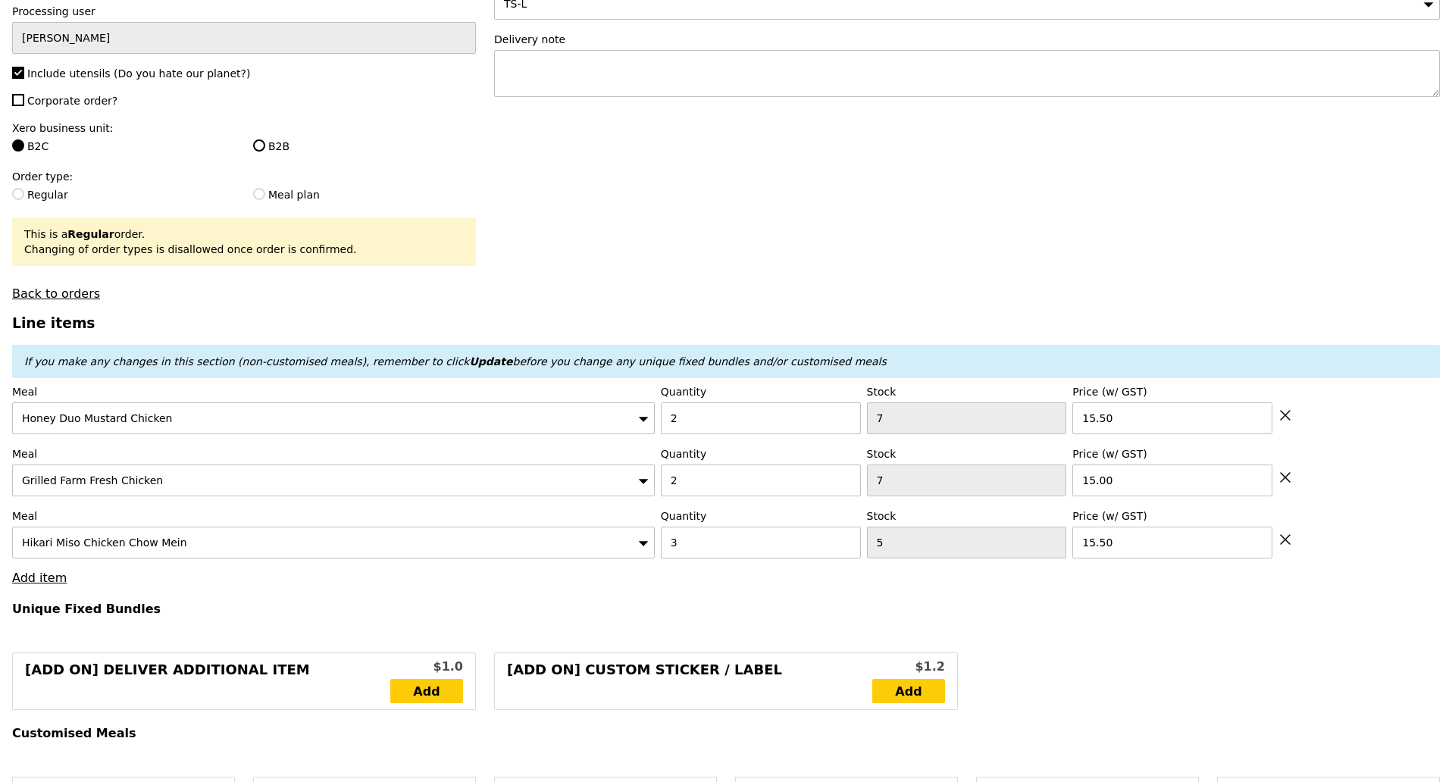
click at [1284, 535] on icon at bounding box center [1285, 539] width 9 height 9
type input "Loading..."
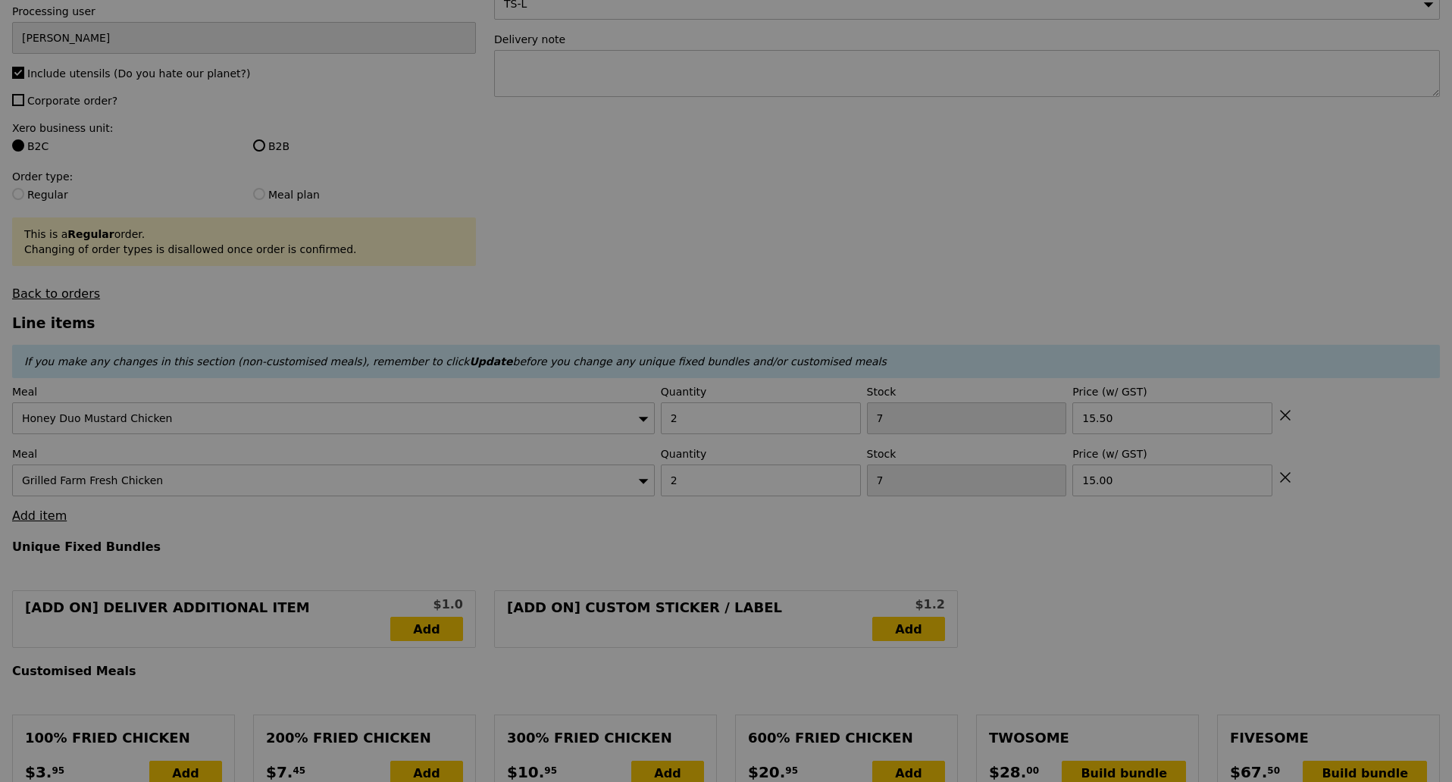
type input "0.00"
type input "11.10"
type input "Update"
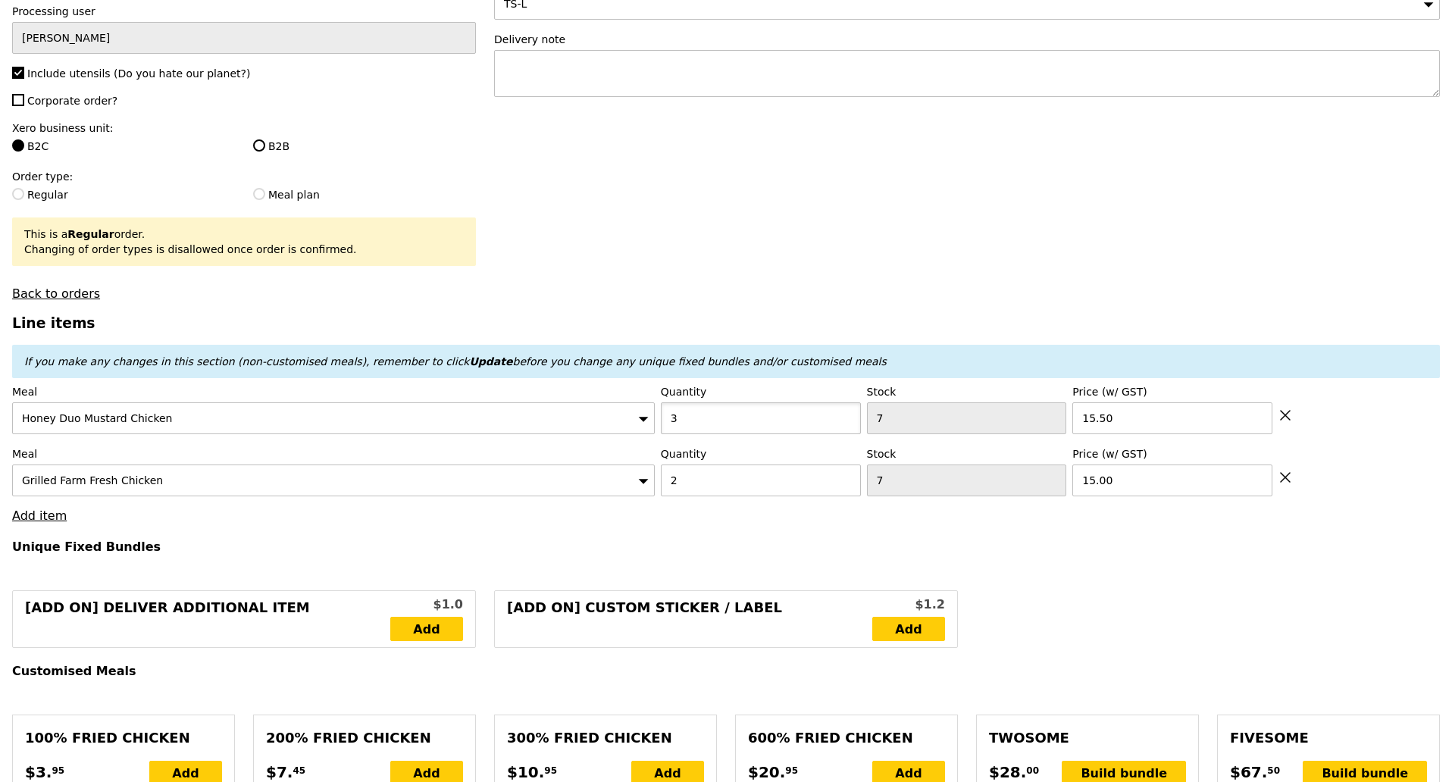
click at [846, 406] on input "3" at bounding box center [761, 418] width 200 height 32
type input "4"
click at [846, 406] on input "4" at bounding box center [761, 418] width 200 height 32
type input "Loading..."
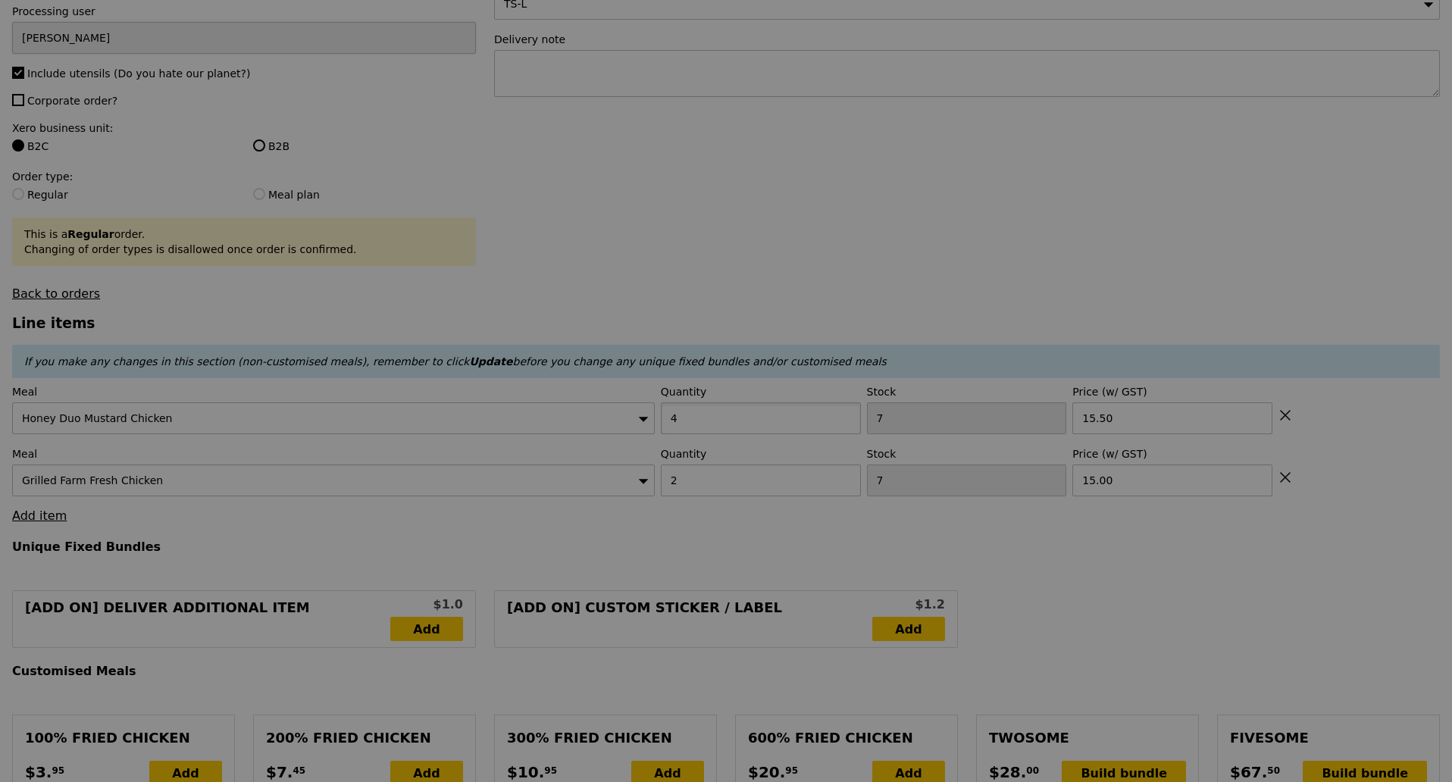
type input "11.61"
type input "12.65"
type input "Update"
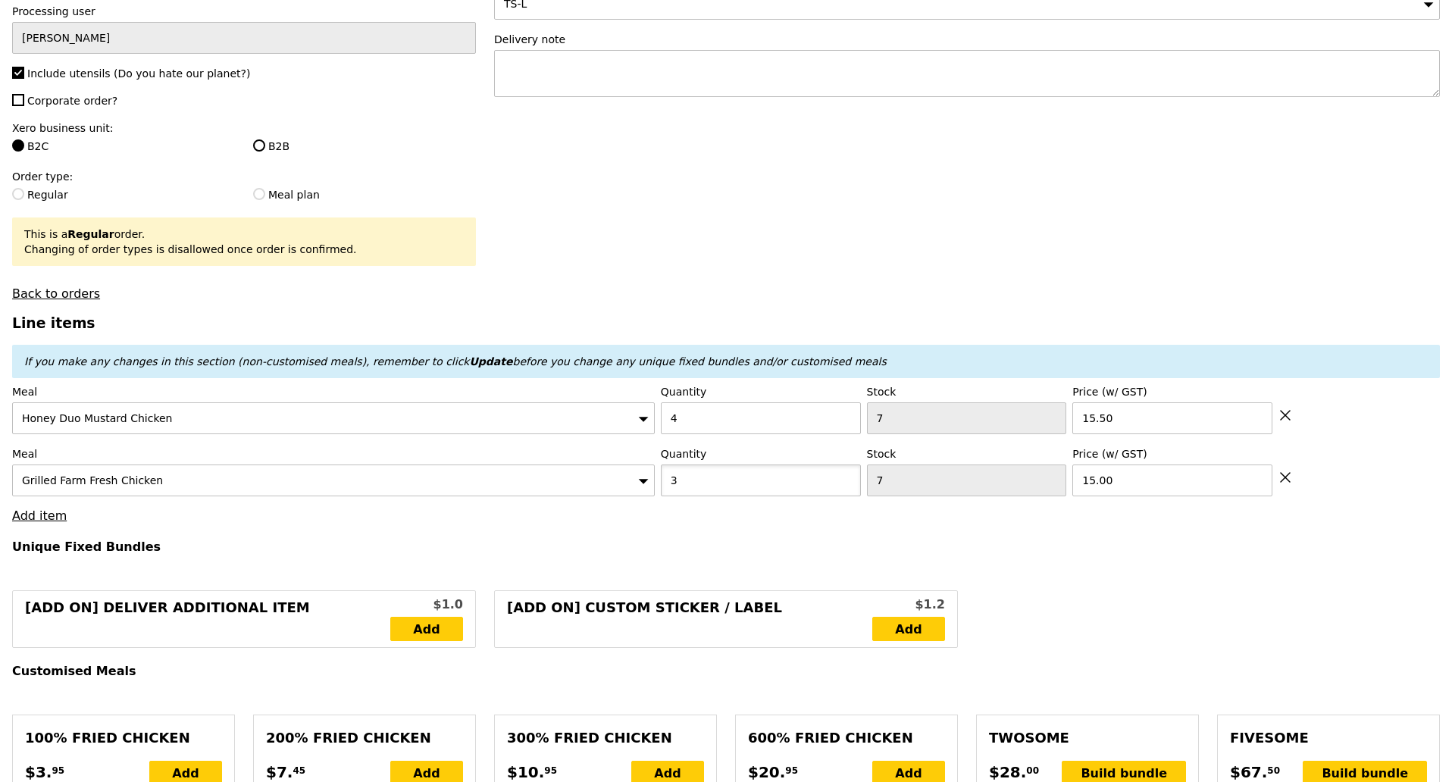
type input "3"
click at [846, 472] on input "3" at bounding box center [761, 481] width 200 height 32
type input "Loading..."
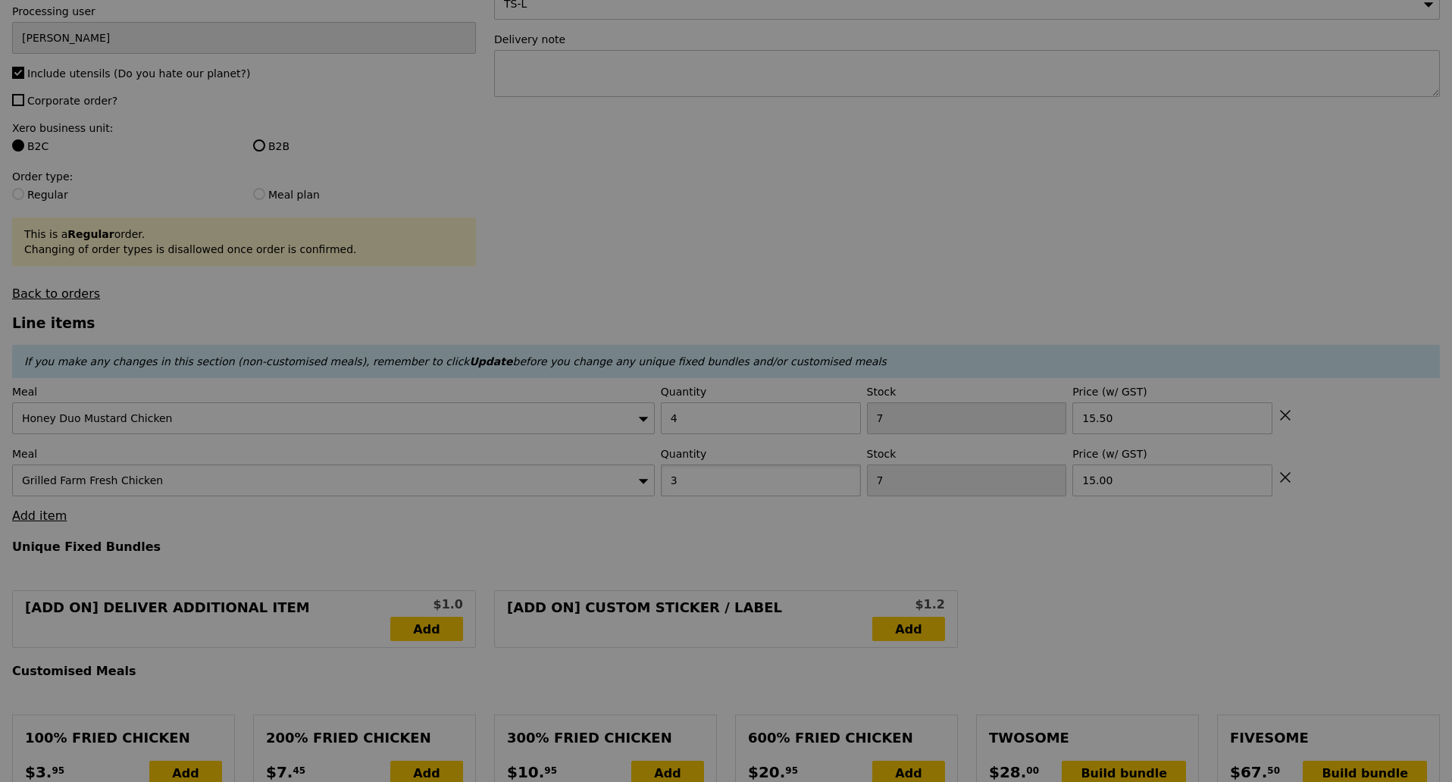
type input "10.23"
type input "11.15"
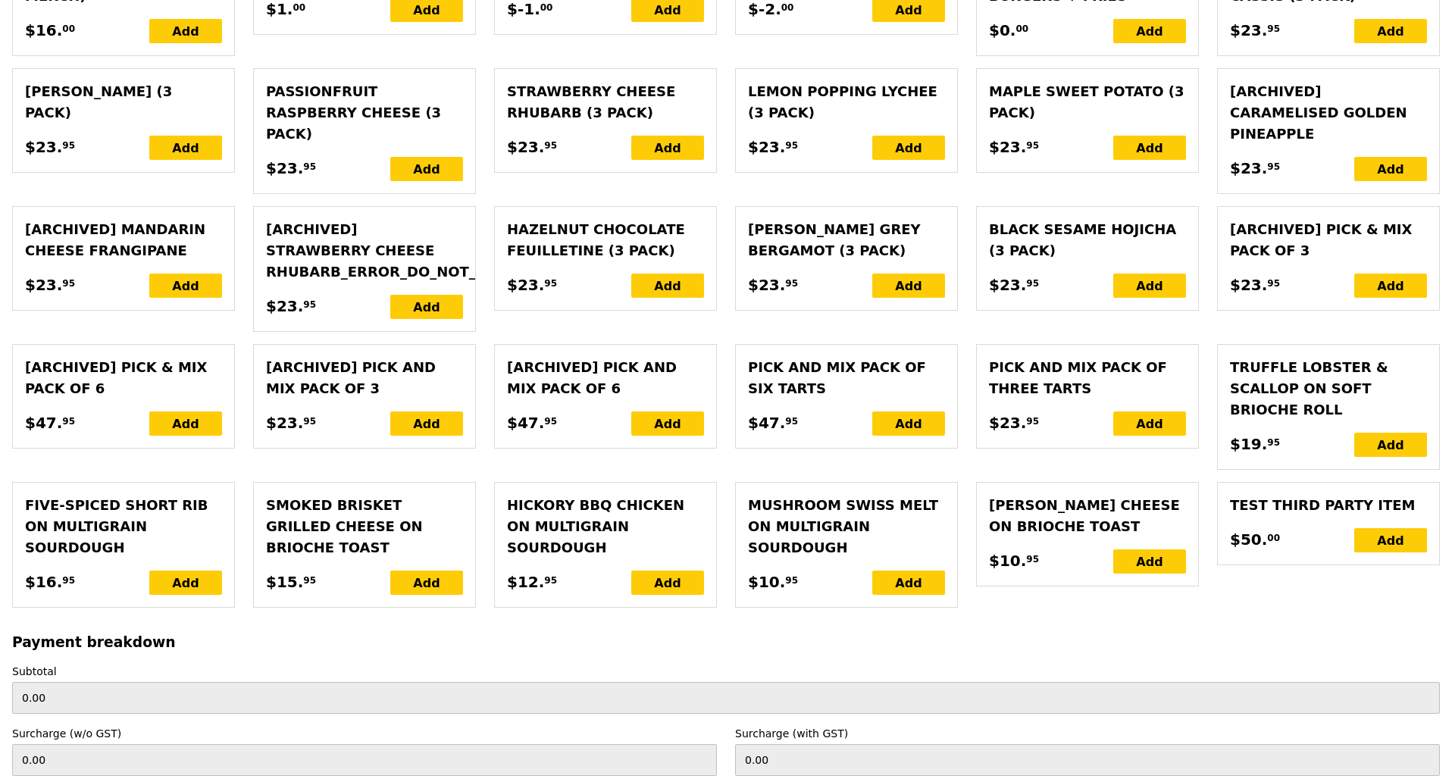
scroll to position [3342, 0]
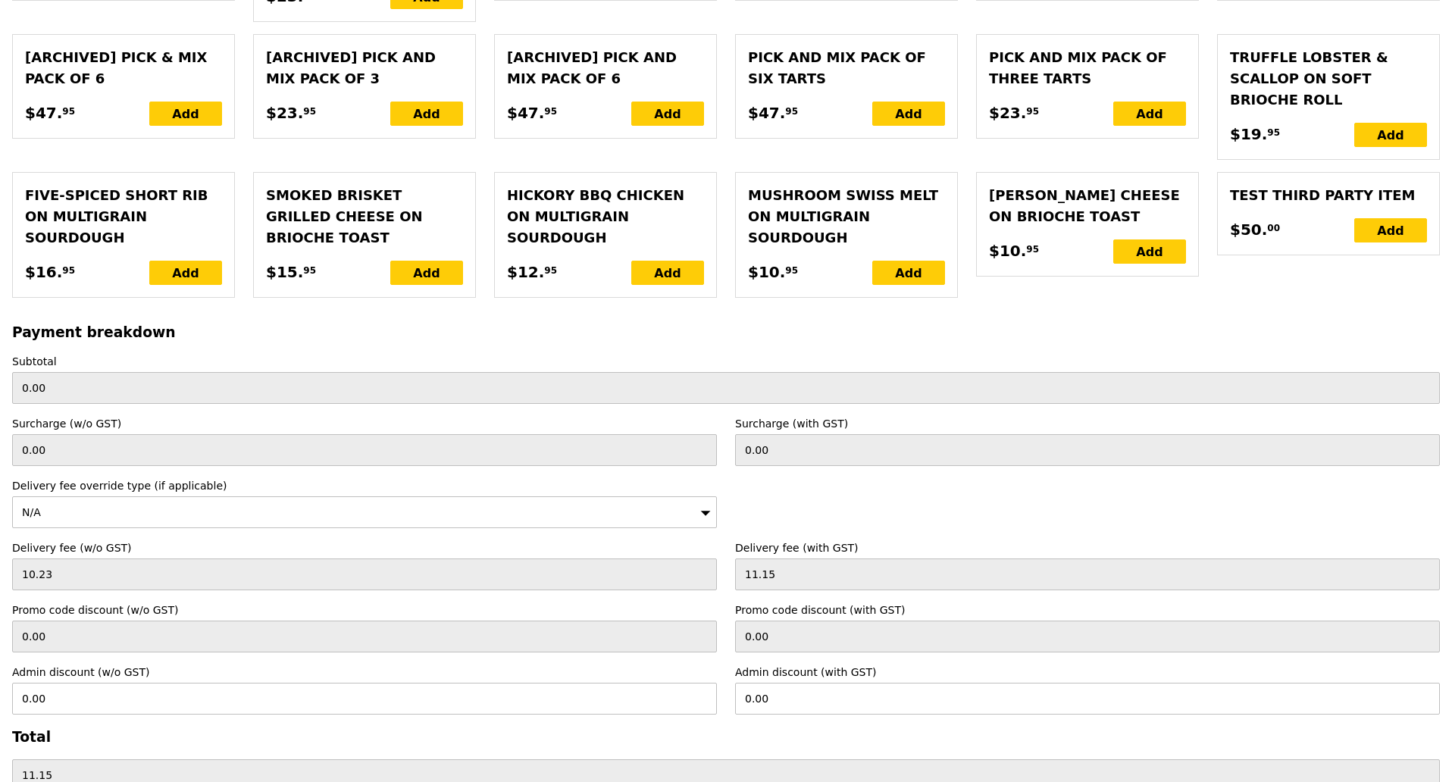
type input "Loading..."
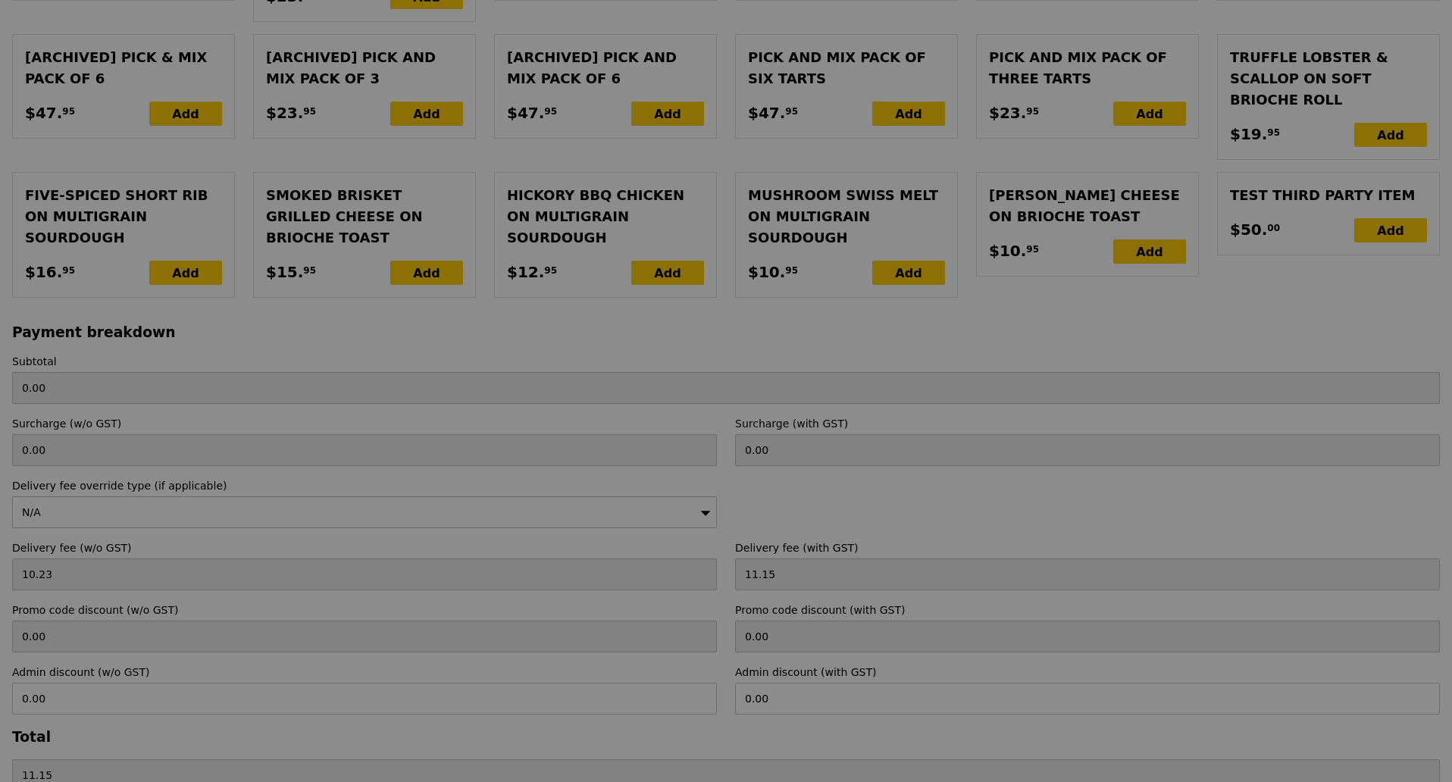
type input "107.00"
type input "118.15"
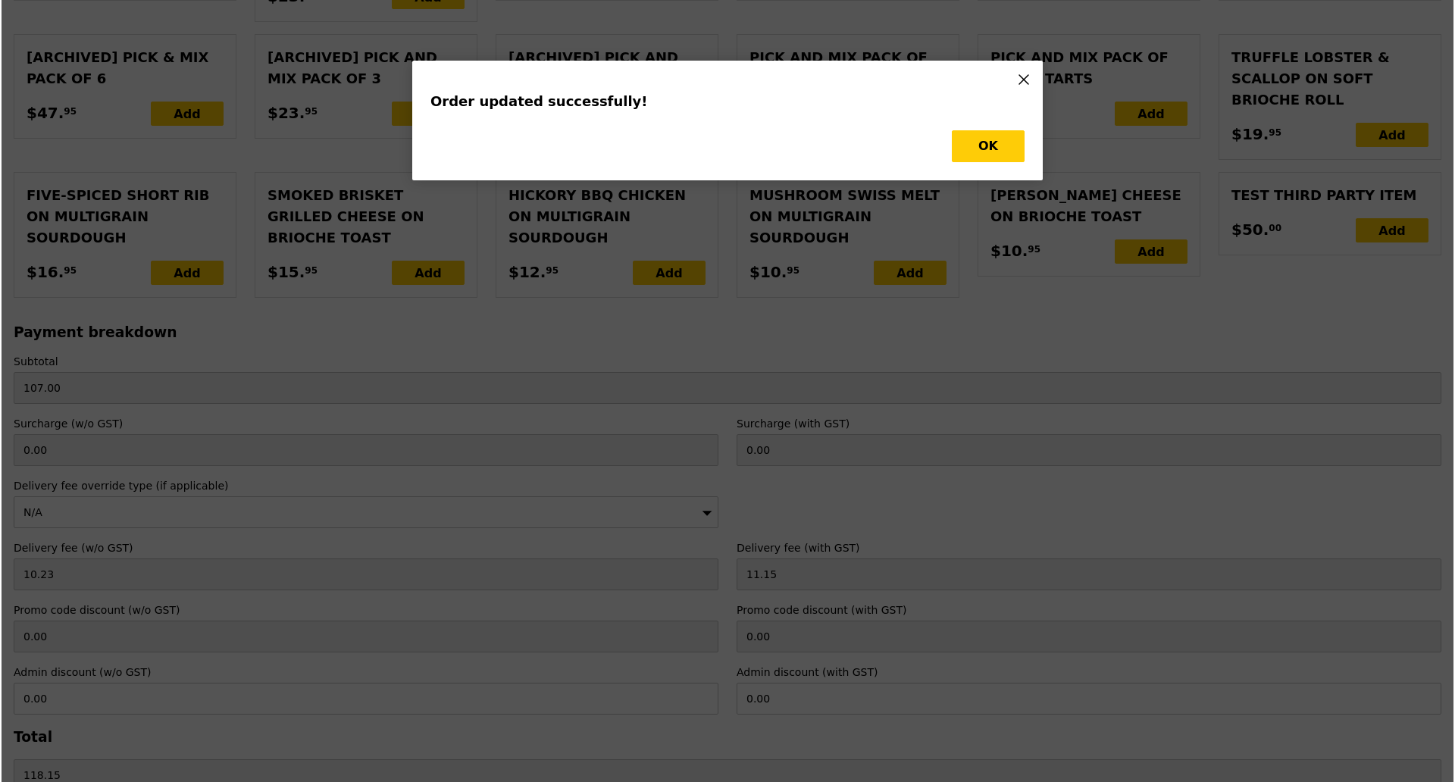
scroll to position [0, 0]
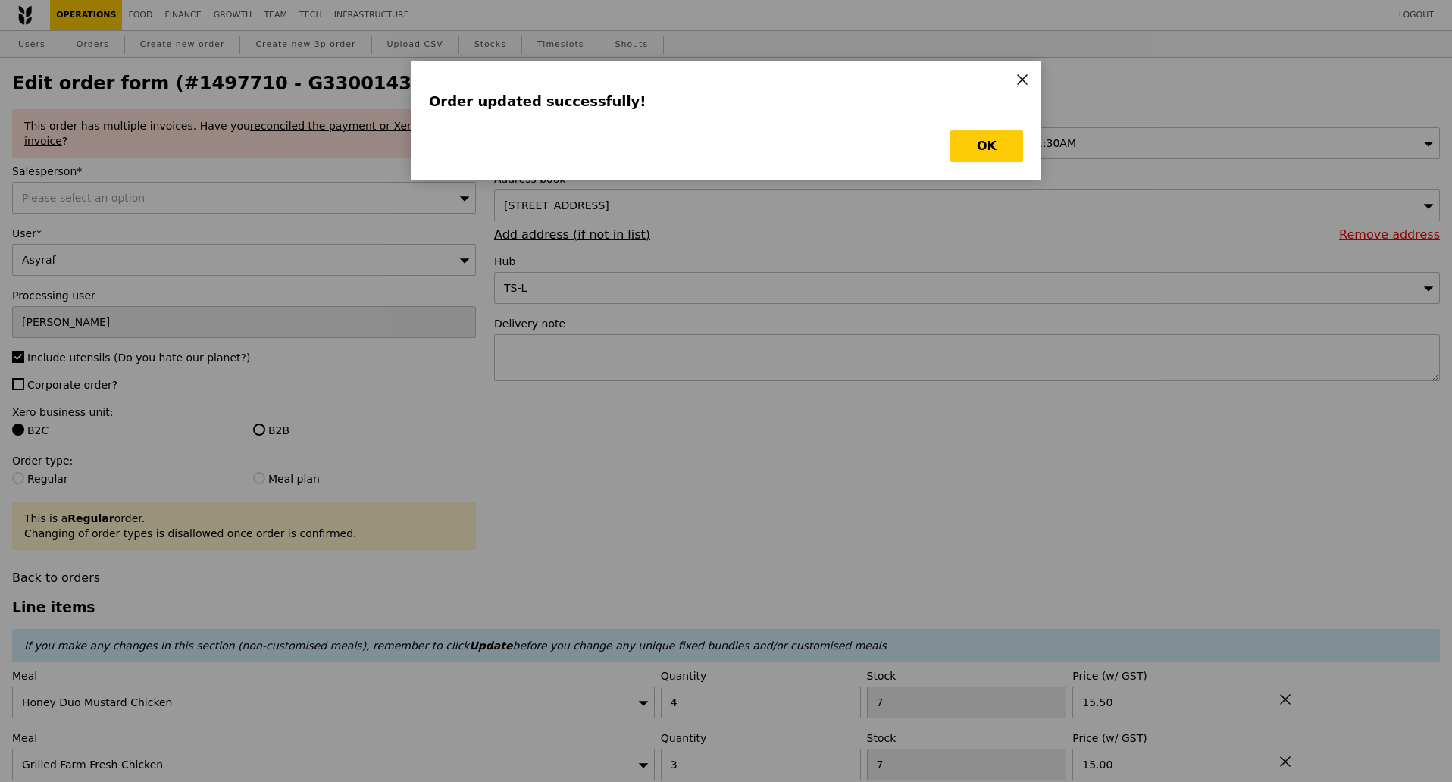
type input "Update"
type input "5"
type input "6"
click at [999, 147] on button "OK" at bounding box center [986, 146] width 73 height 32
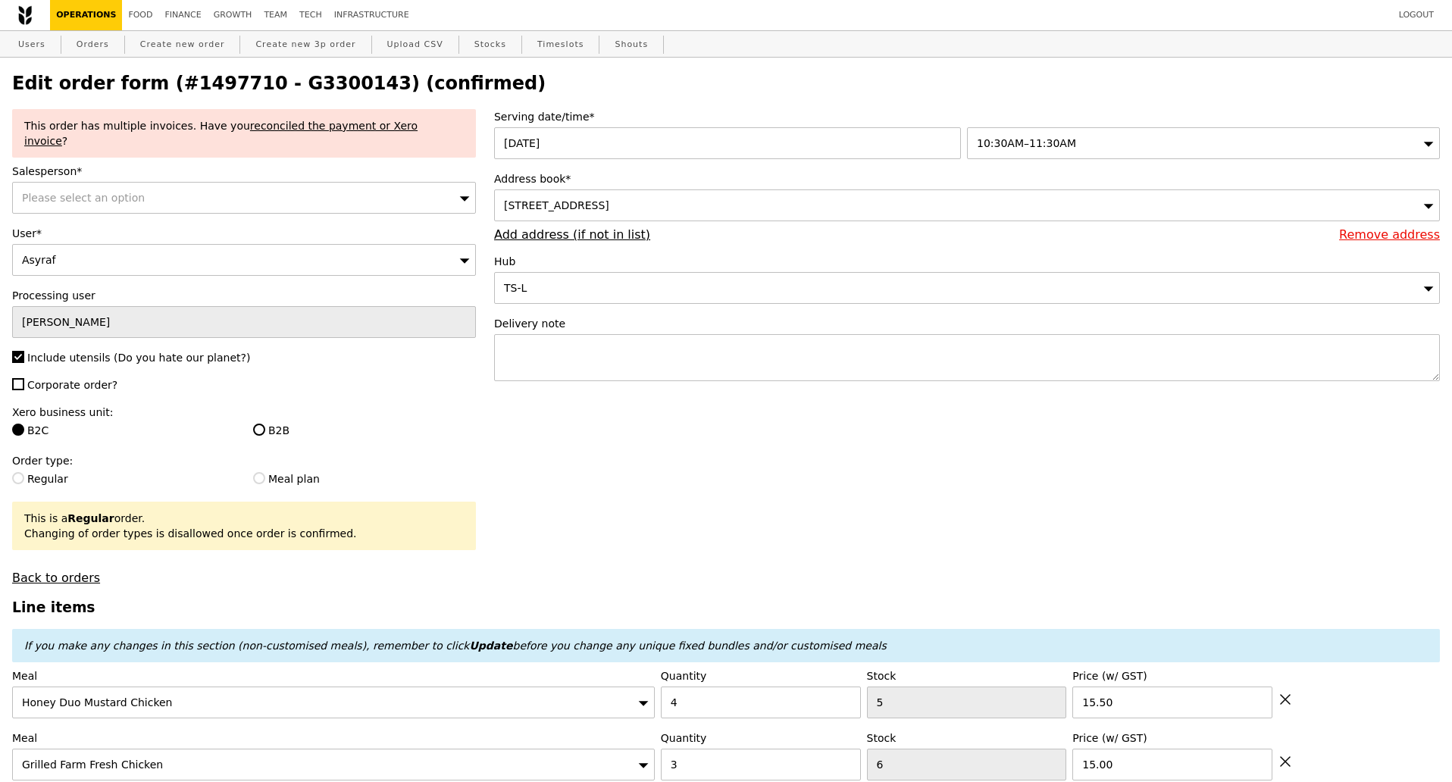
click at [283, 79] on h2 "Edit order form (#1497710 - G3300143) (confirmed)" at bounding box center [726, 83] width 1428 height 21
copy h2 "G3300143"
click at [99, 45] on link "Orders" at bounding box center [92, 44] width 45 height 27
select select "100"
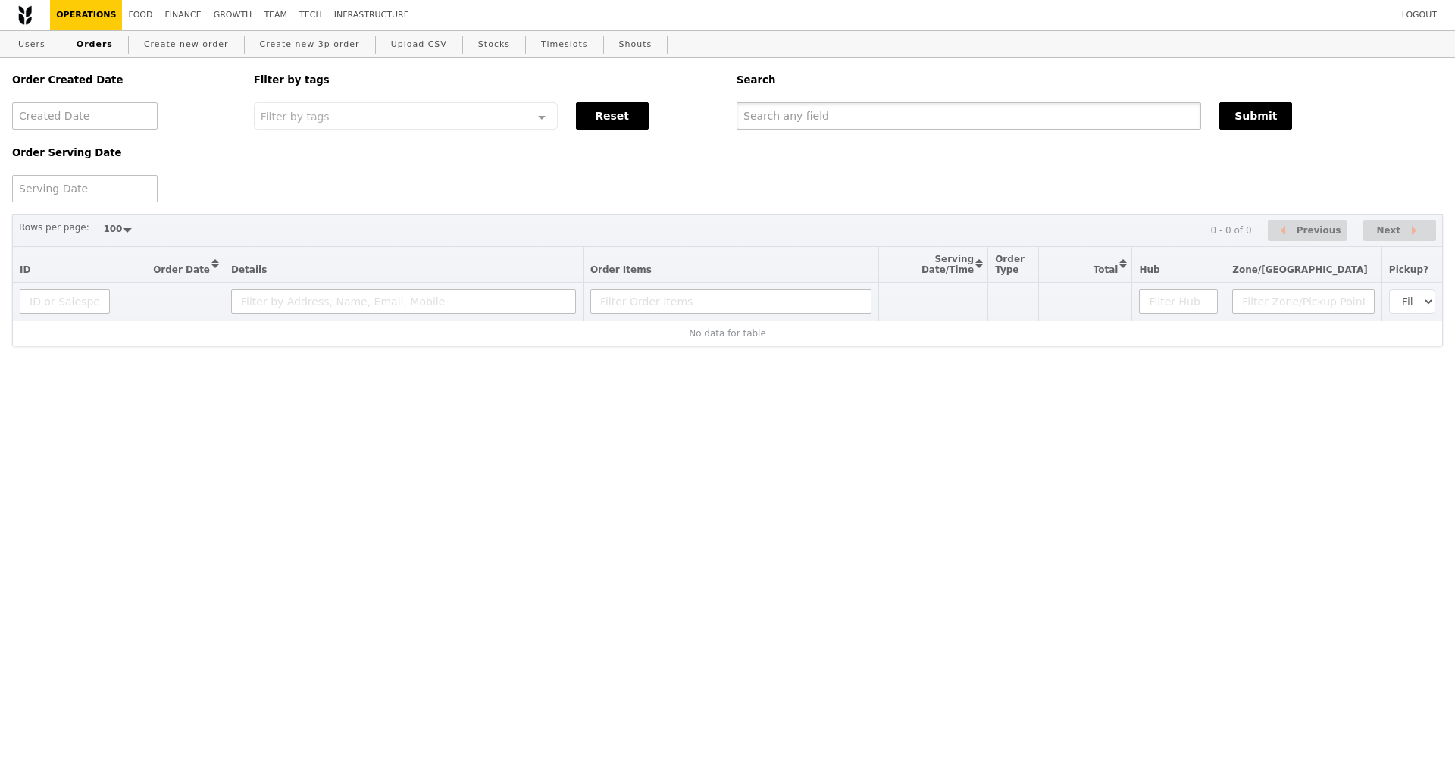
drag, startPoint x: 881, startPoint y: 104, endPoint x: 885, endPoint y: 114, distance: 11.3
click at [881, 104] on input "text" at bounding box center [969, 115] width 465 height 27
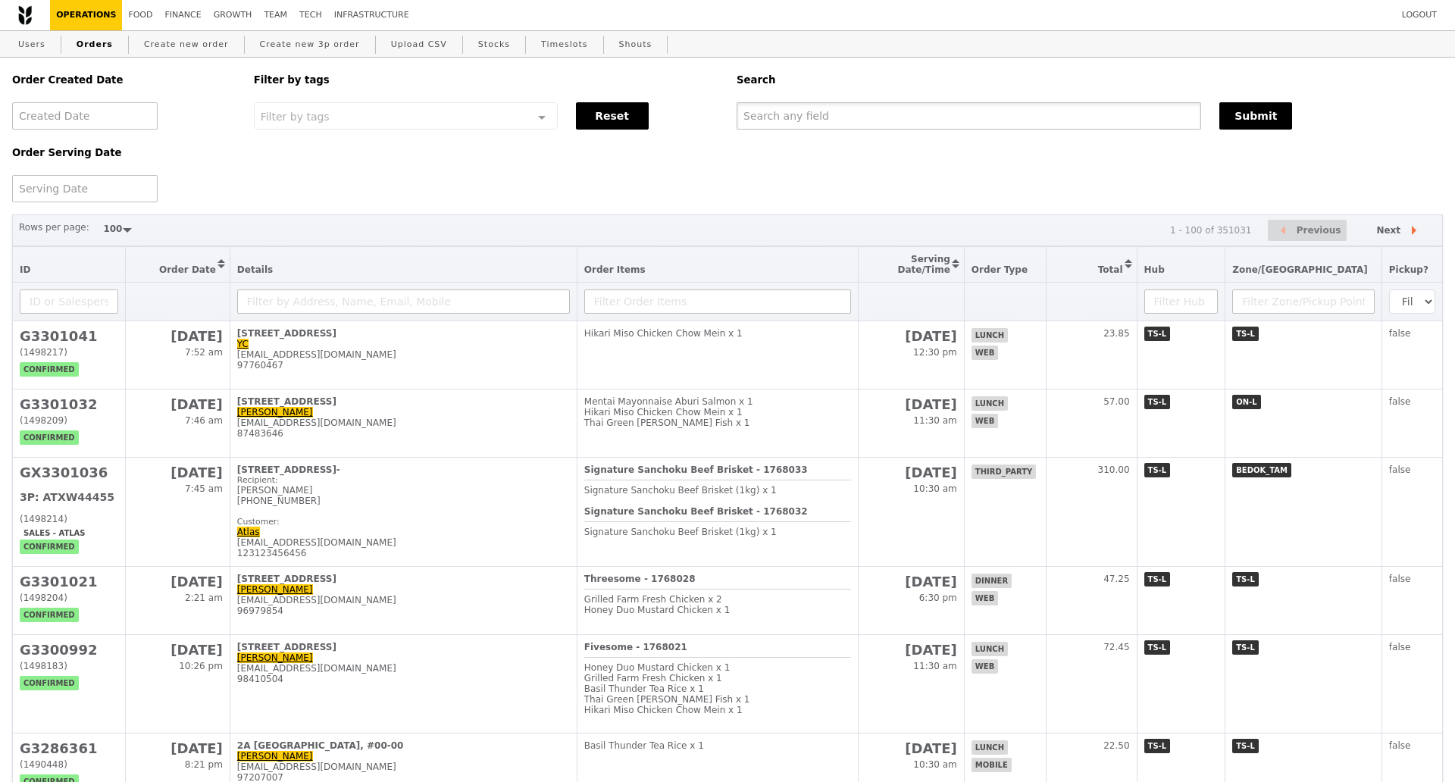
paste input "G3300143"
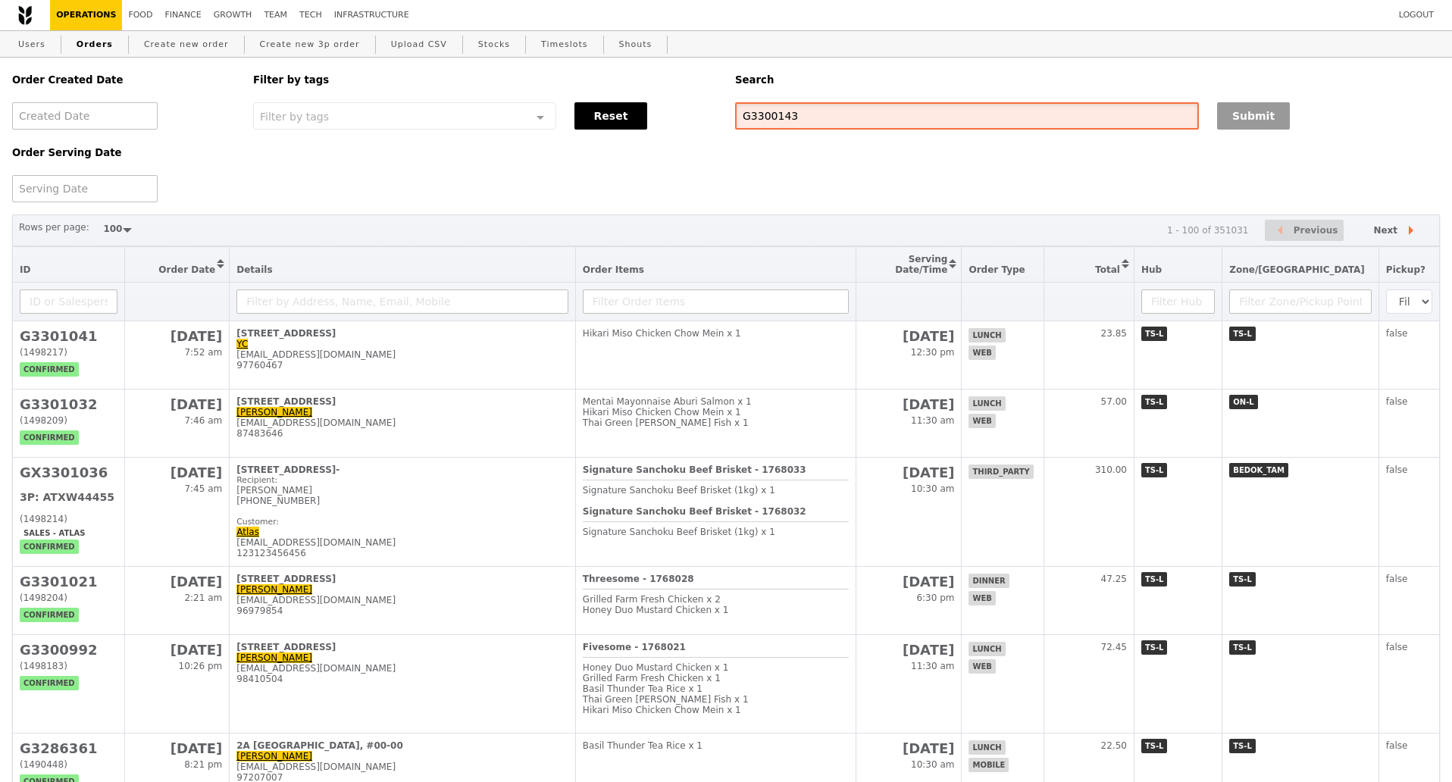
type input "G3300143"
click at [1248, 126] on button "Submit" at bounding box center [1253, 115] width 73 height 27
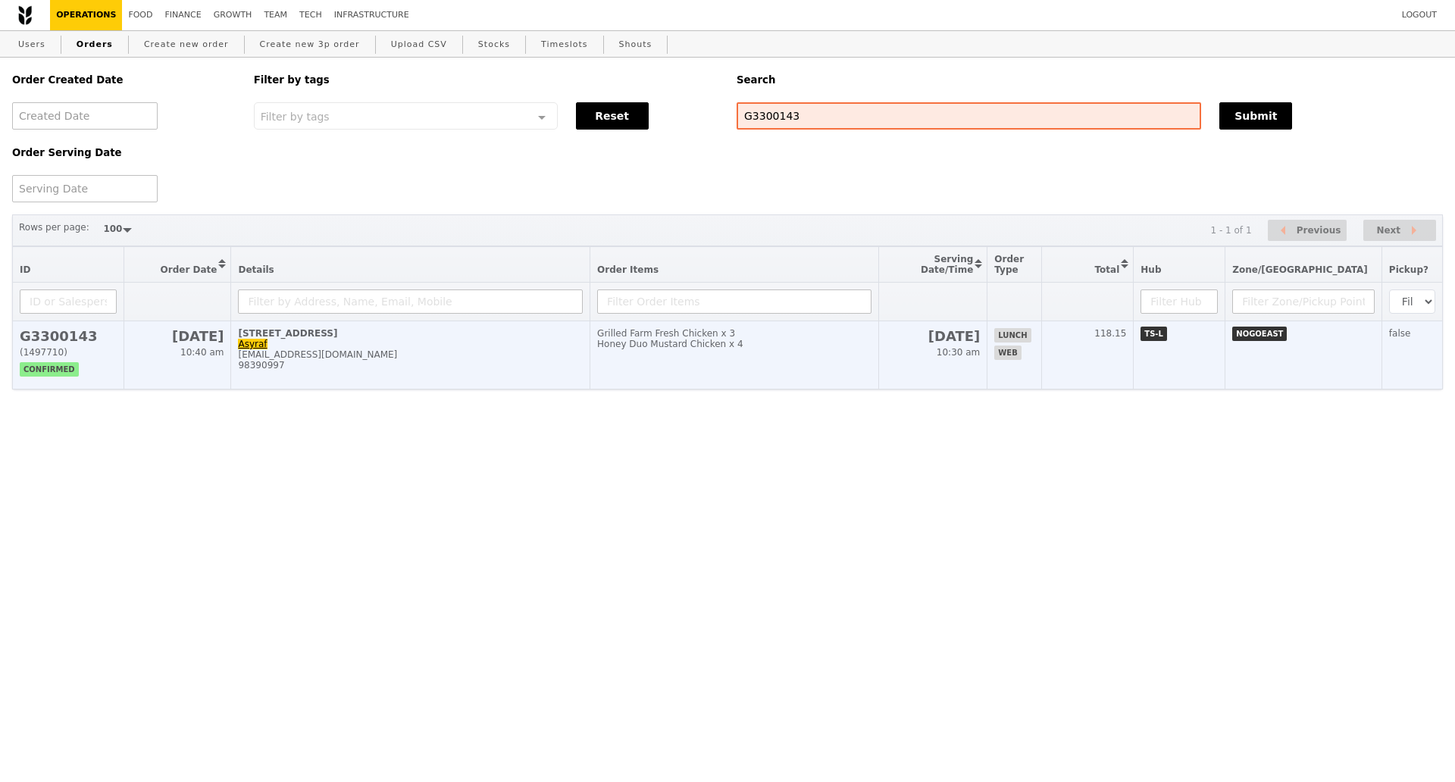
click at [450, 390] on td "18 Woodlands Loop, #4-00 Asyraf asyraf@edmundoptics.com.sg 98390997" at bounding box center [410, 355] width 359 height 68
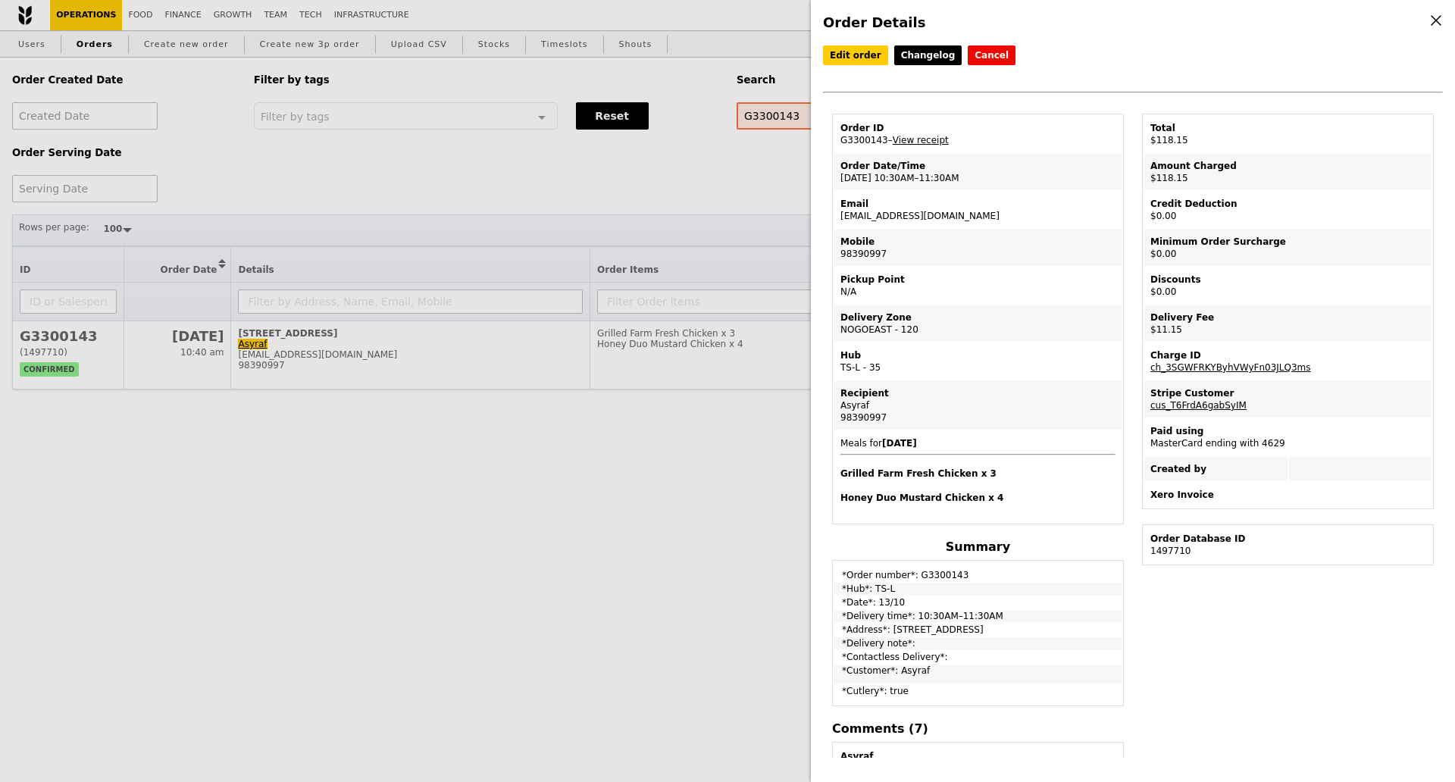
click at [1323, 625] on div "Edit order Changelog Cancel Order ID G3300143 – View receipt Order Date/Time 13…" at bounding box center [1133, 401] width 620 height 712
click at [932, 145] on link "View receipt" at bounding box center [921, 140] width 56 height 11
click at [544, 192] on div "Order Details Edit order Changelog Cancel Order ID G3300143 – View receipt Orde…" at bounding box center [727, 391] width 1455 height 782
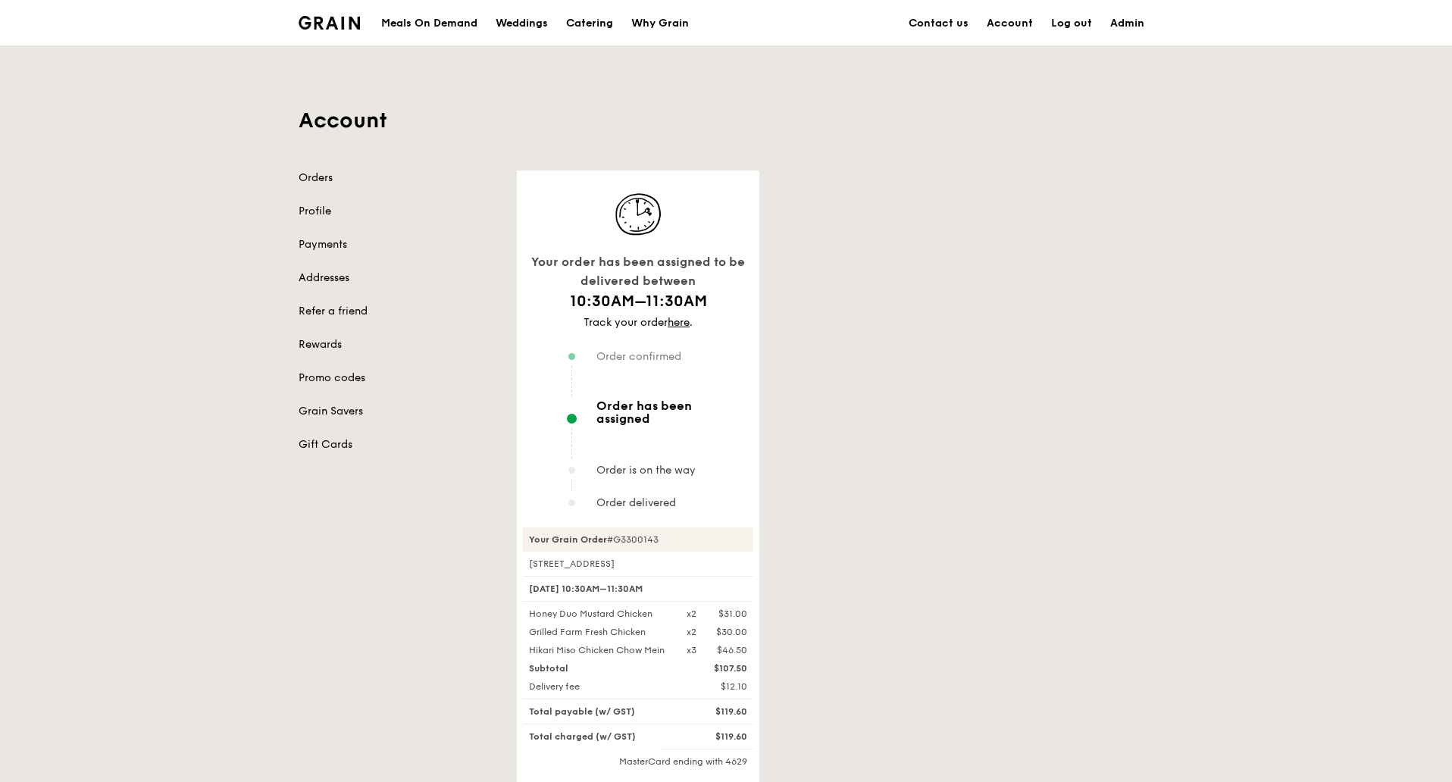
drag, startPoint x: 663, startPoint y: 530, endPoint x: 540, endPoint y: 514, distance: 124.6
click at [527, 531] on div "Your Grain Order #G3300143" at bounding box center [638, 540] width 230 height 24
copy div "Your Grain Order #G3300143"
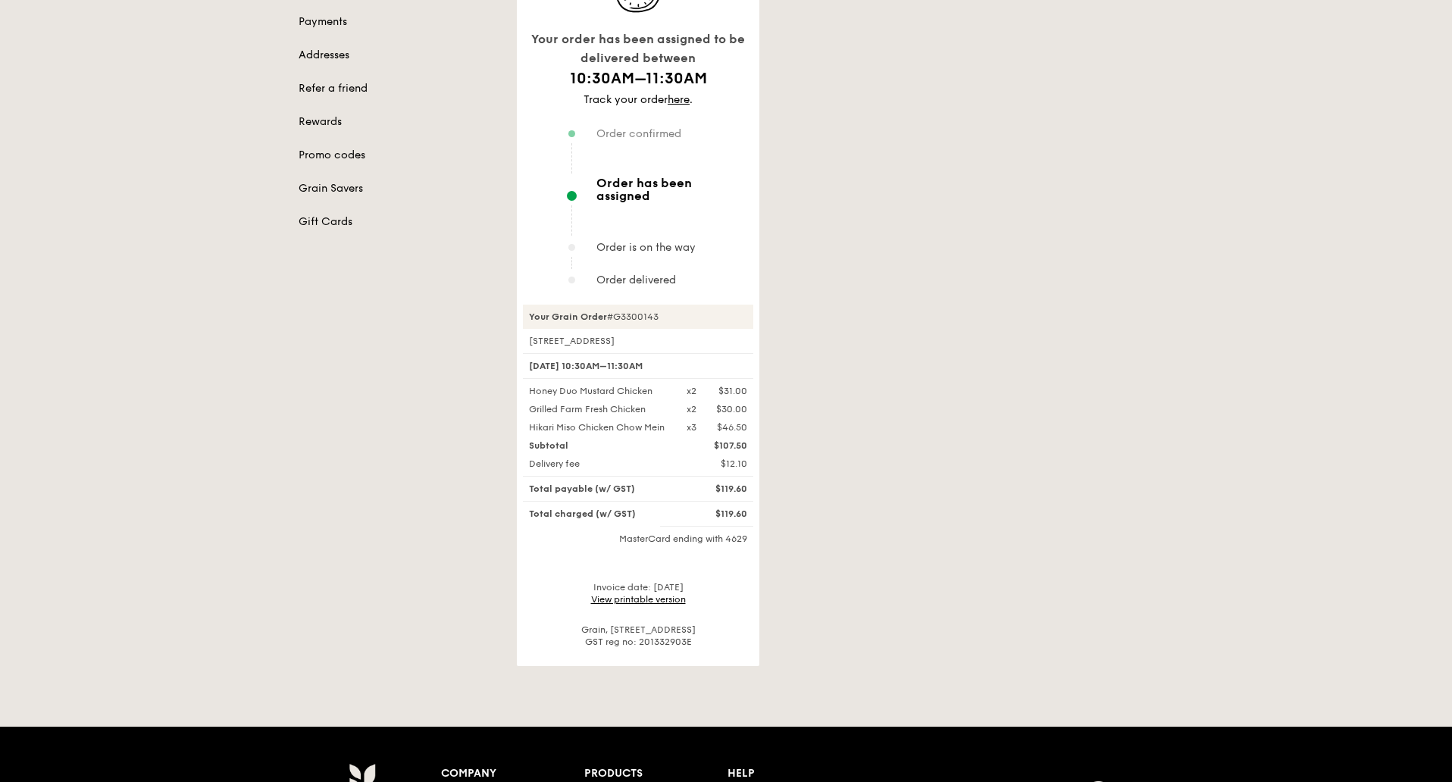
scroll to position [379, 0]
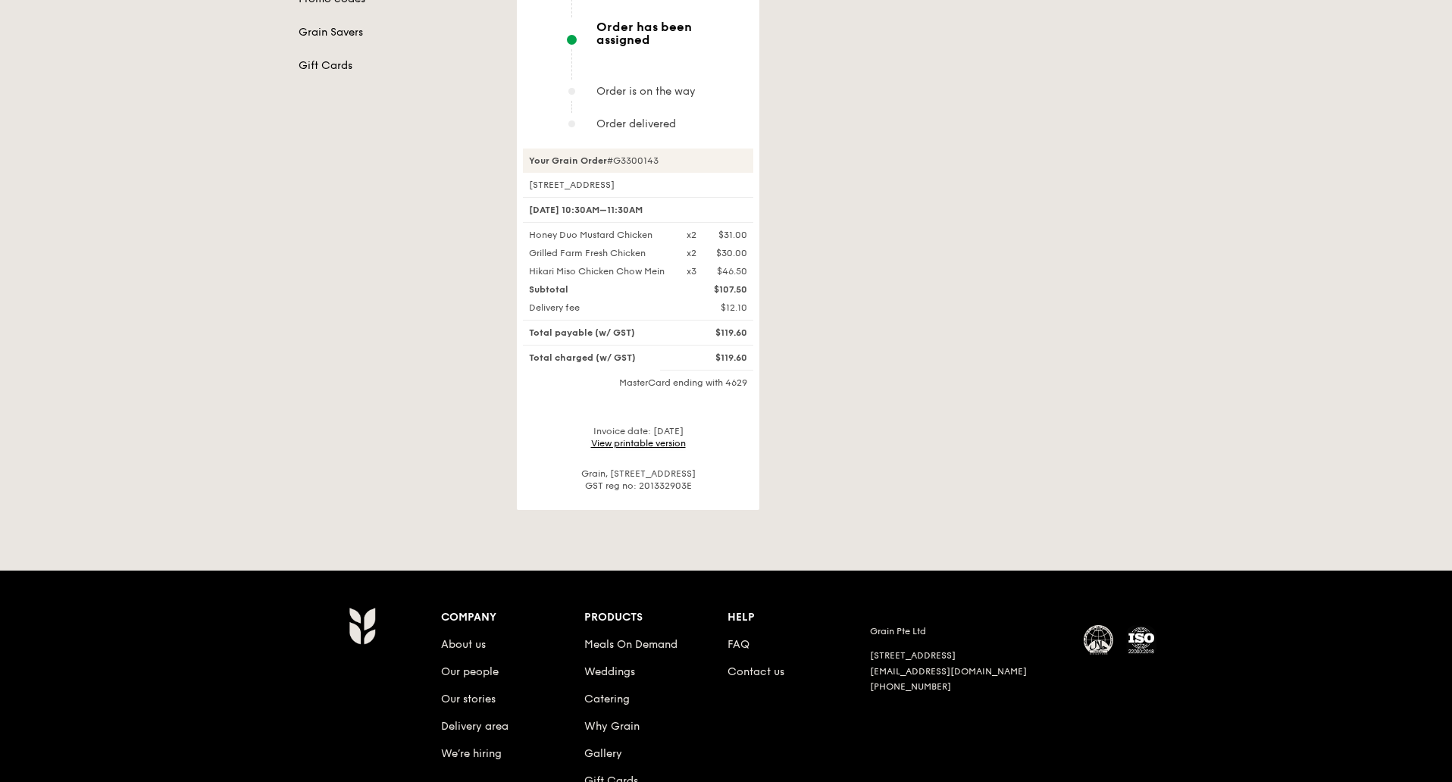
click at [654, 438] on link "View printable version" at bounding box center [638, 443] width 95 height 11
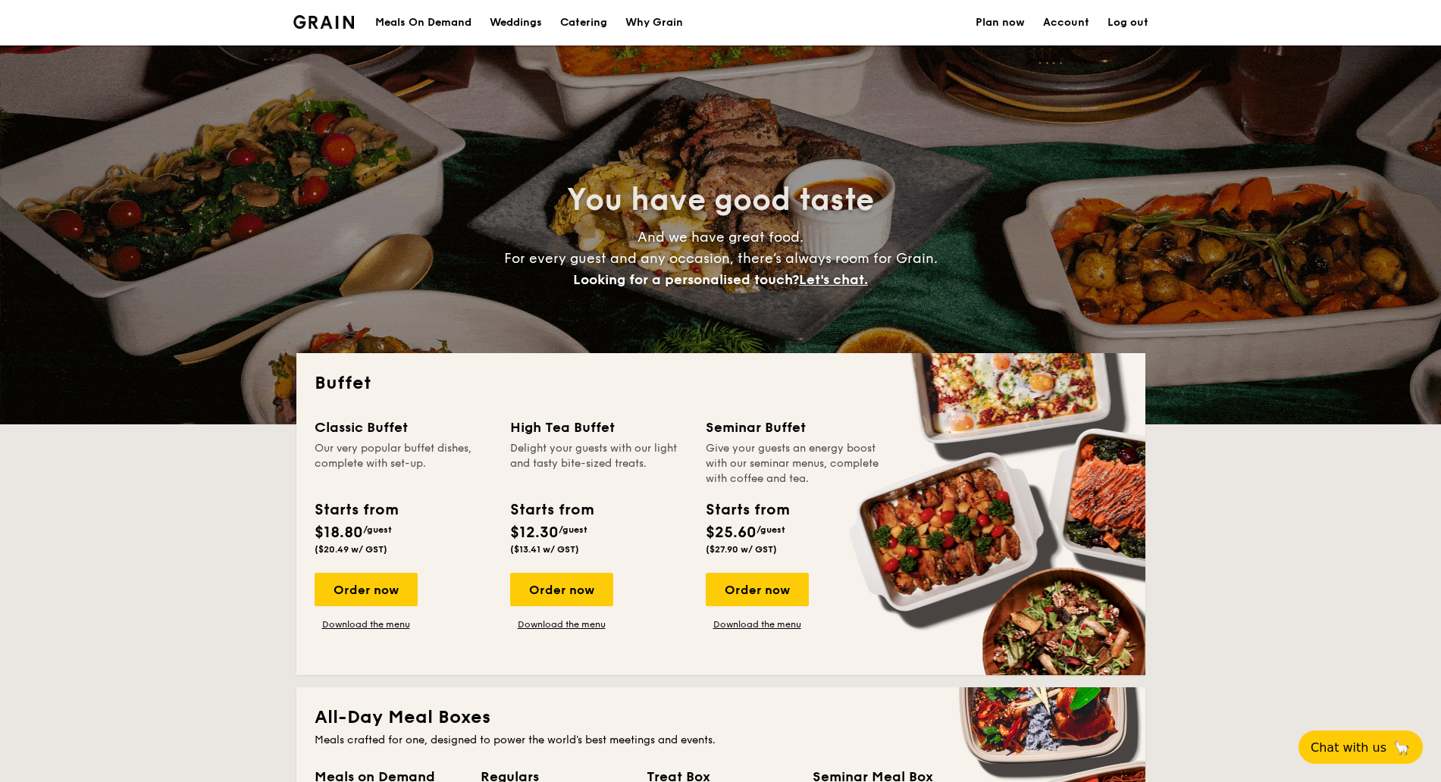
select select
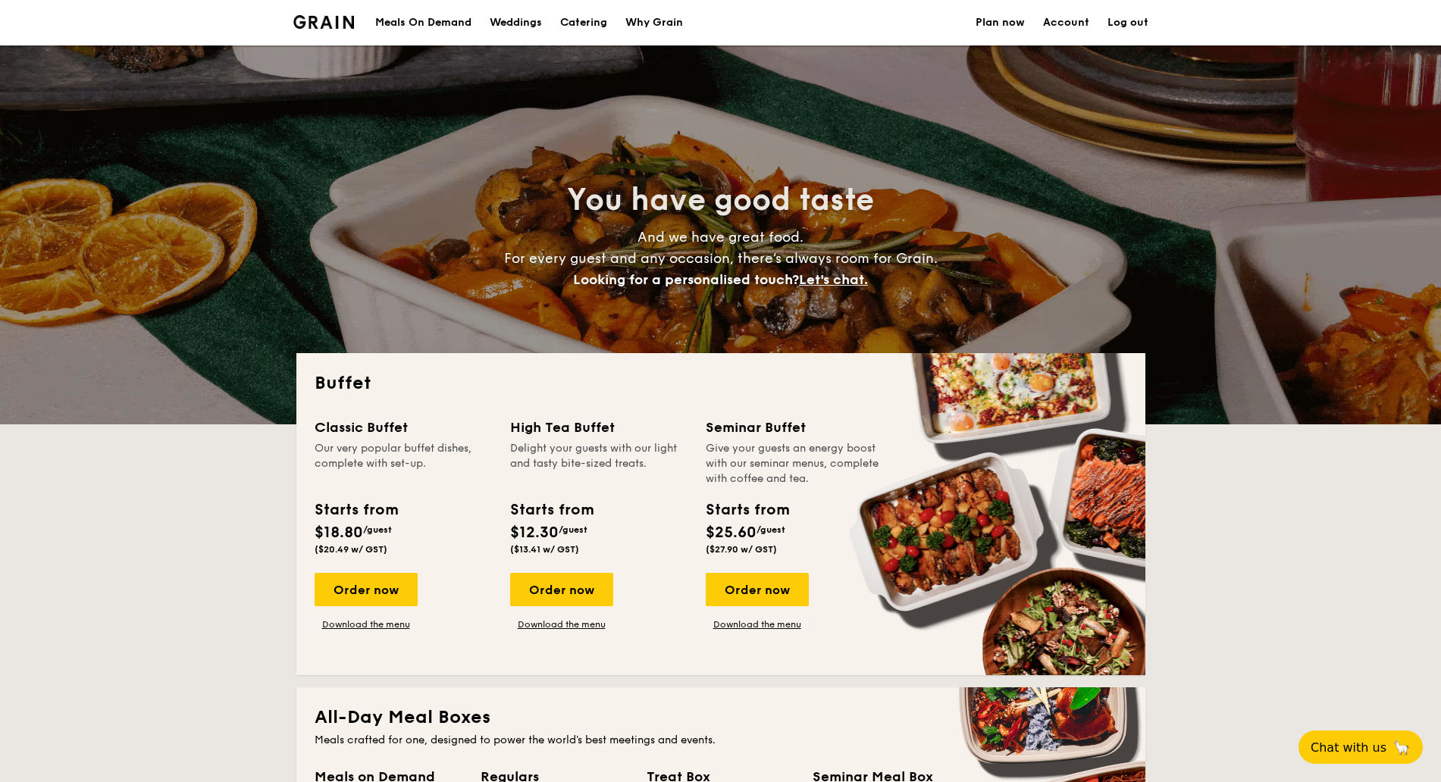
click at [440, 17] on div "Meals On Demand" at bounding box center [423, 22] width 96 height 45
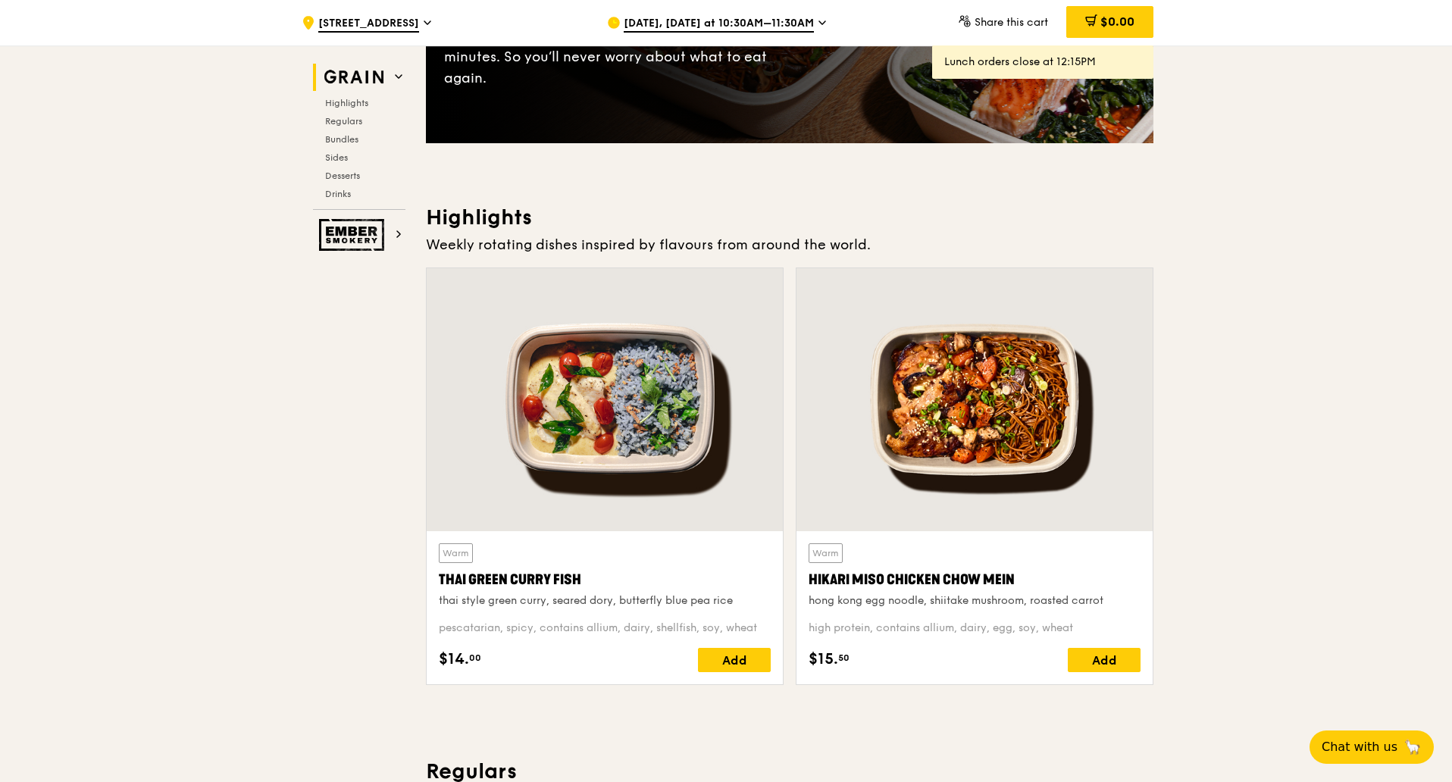
scroll to position [330, 0]
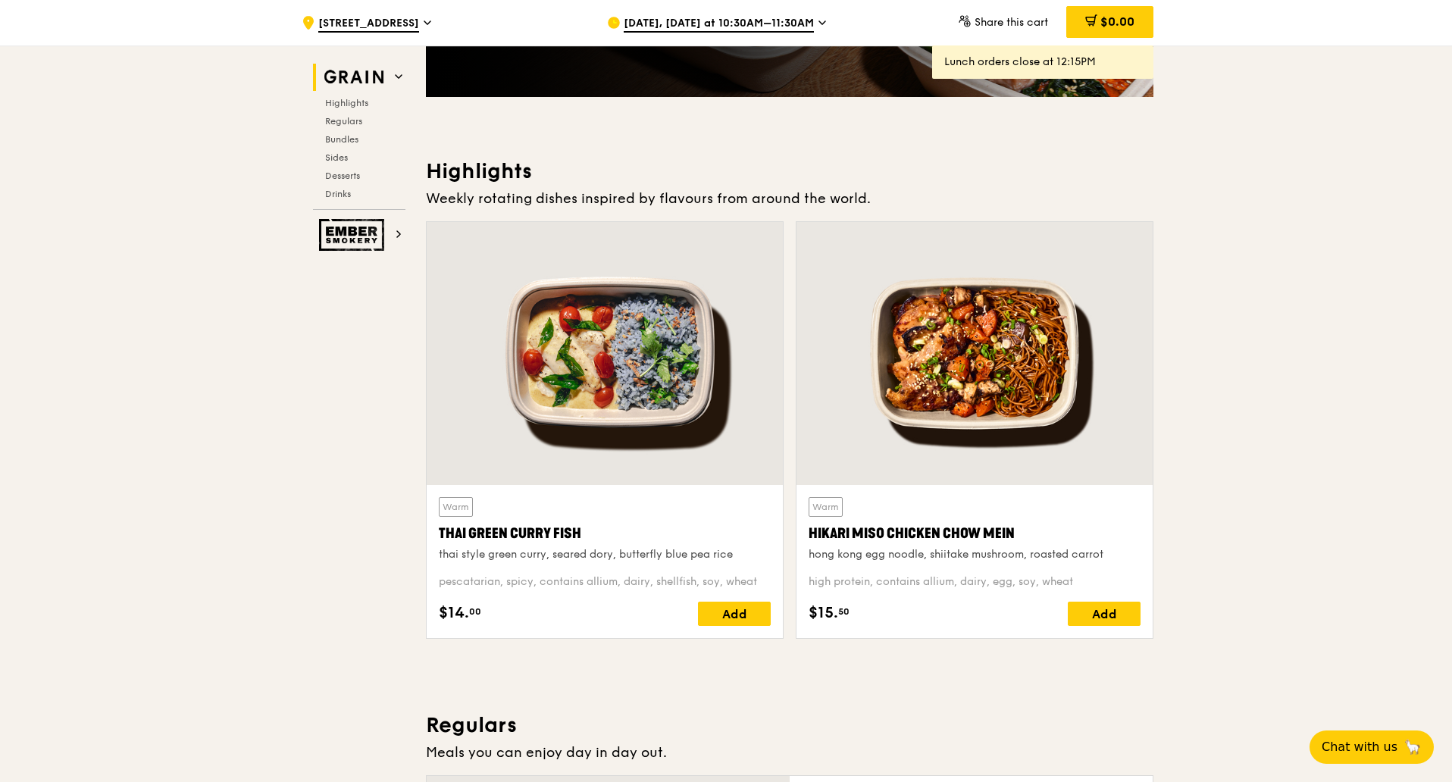
click at [643, 356] on div at bounding box center [605, 353] width 356 height 263
click at [1017, 361] on div at bounding box center [975, 353] width 356 height 263
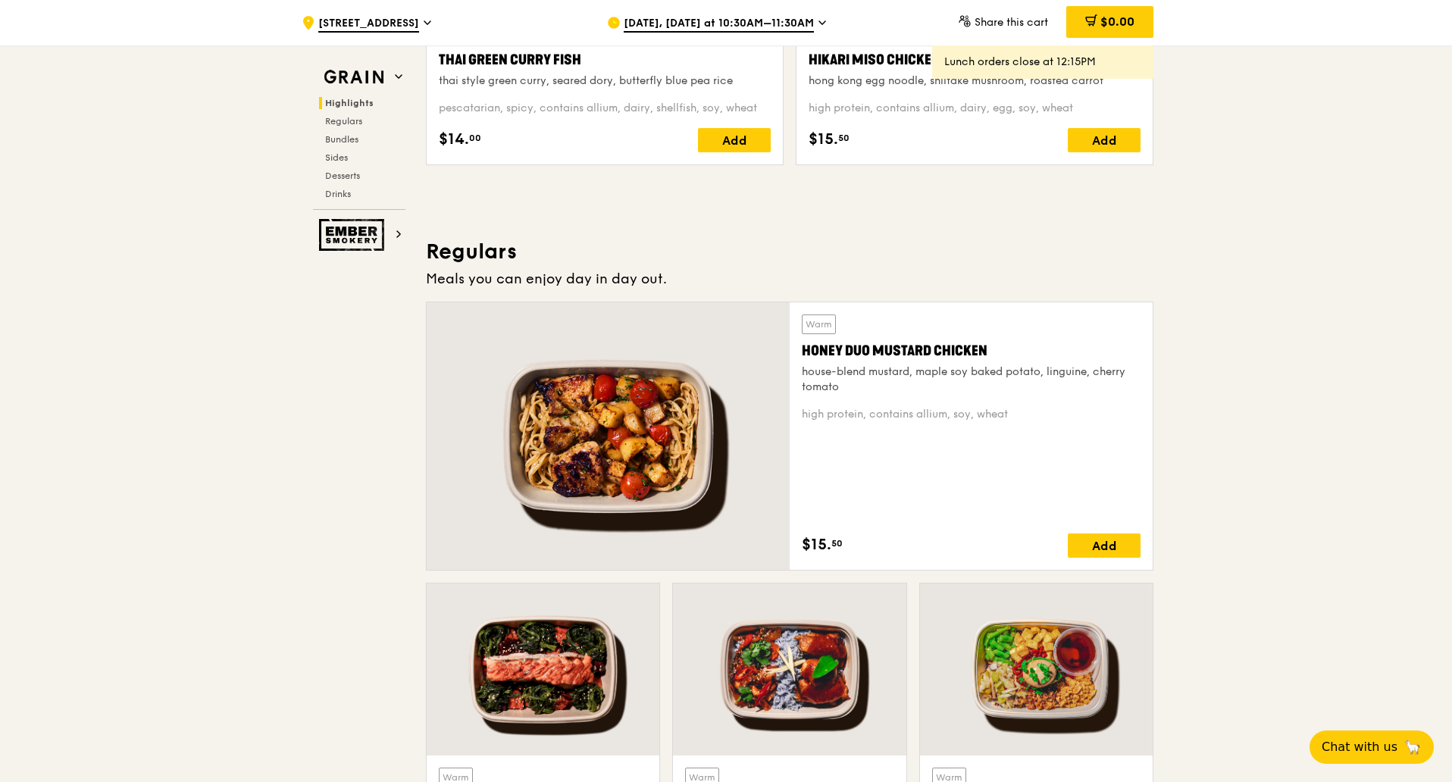
scroll to position [994, 0]
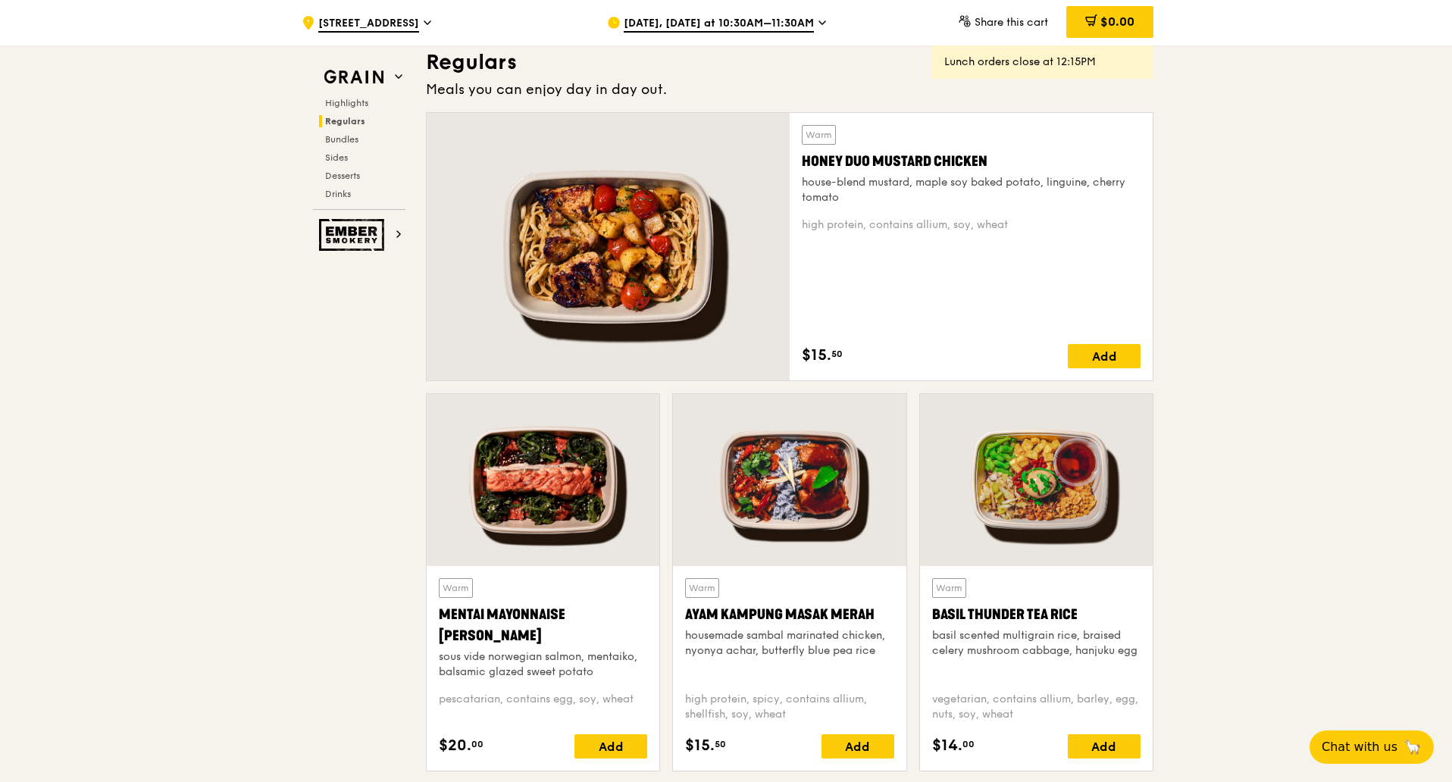
click at [1058, 471] on div at bounding box center [1036, 480] width 233 height 172
